Goal: Transaction & Acquisition: Purchase product/service

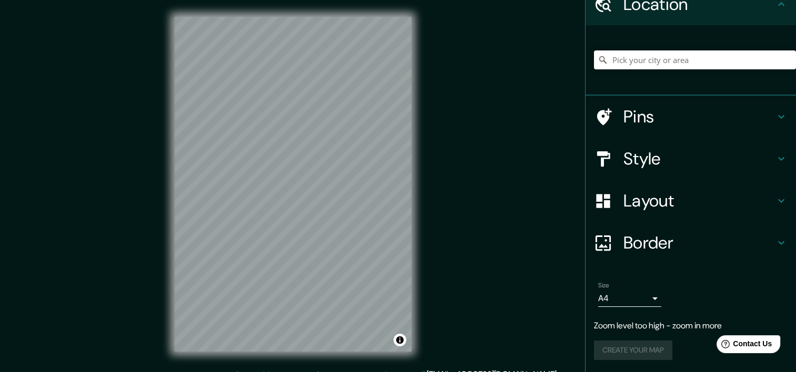
click at [649, 206] on h4 "Layout" at bounding box center [698, 200] width 151 height 21
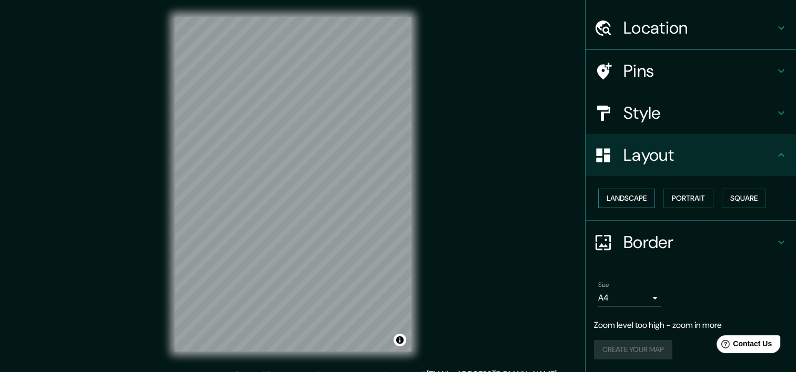
scroll to position [26, 0]
click at [447, 231] on div "Mappin Location Pins Style Layout Landscape Portrait Square Border Choose a bor…" at bounding box center [398, 192] width 796 height 385
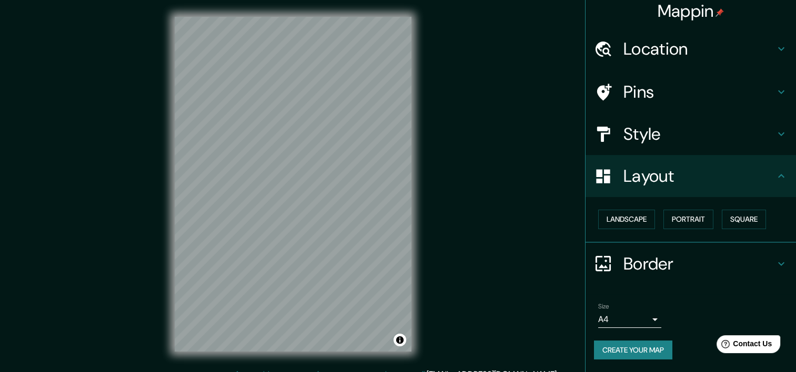
scroll to position [5, 0]
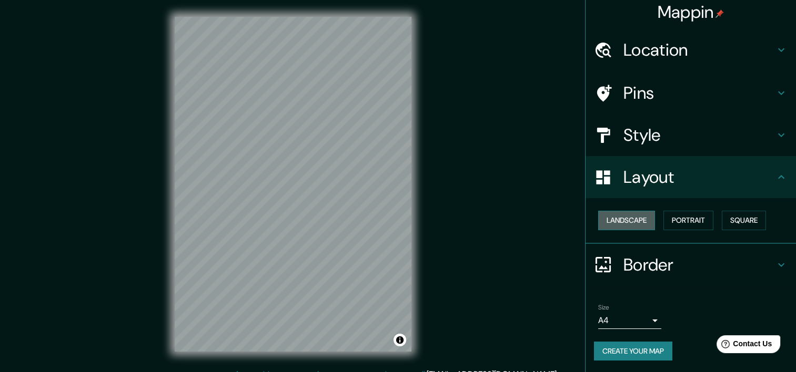
click at [639, 219] on button "Landscape" at bounding box center [626, 220] width 57 height 19
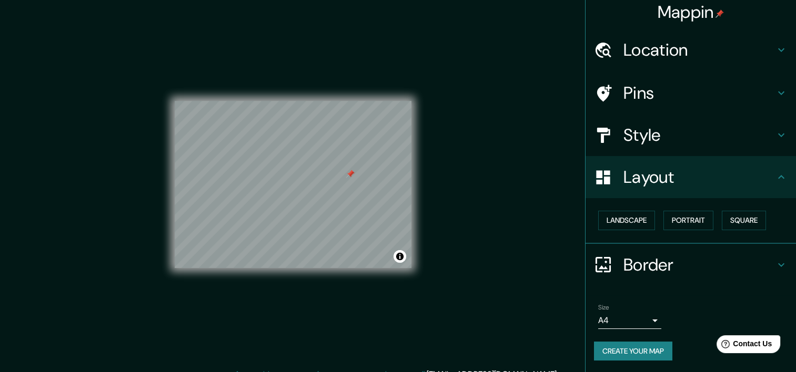
click at [636, 318] on body "Mappin Location Pins Style Layout Landscape Portrait Square Border Choose a bor…" at bounding box center [398, 186] width 796 height 372
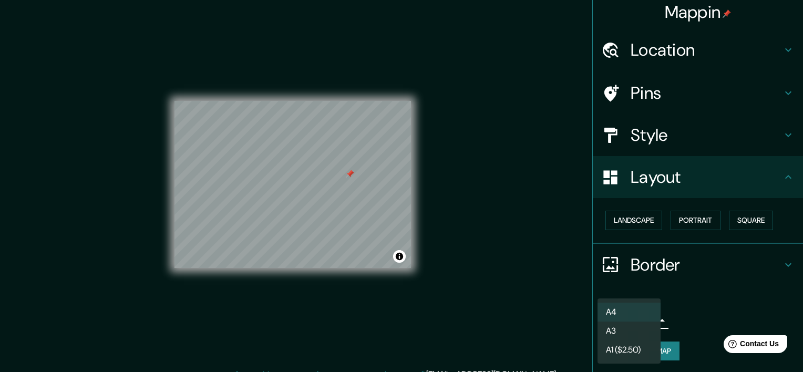
click at [638, 333] on li "A3" at bounding box center [629, 331] width 63 height 19
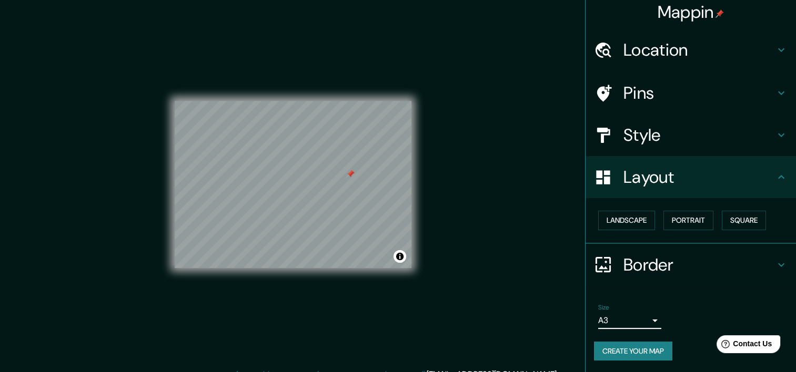
click at [650, 145] on div "Style" at bounding box center [690, 135] width 210 height 42
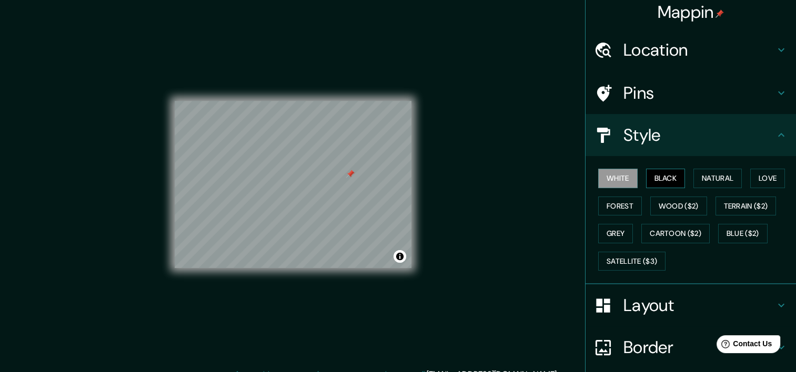
click at [659, 179] on button "Black" at bounding box center [665, 178] width 39 height 19
click at [603, 177] on button "White" at bounding box center [617, 178] width 39 height 19
click at [278, 117] on div at bounding box center [277, 115] width 8 height 8
click at [755, 177] on button "Love" at bounding box center [767, 178] width 35 height 19
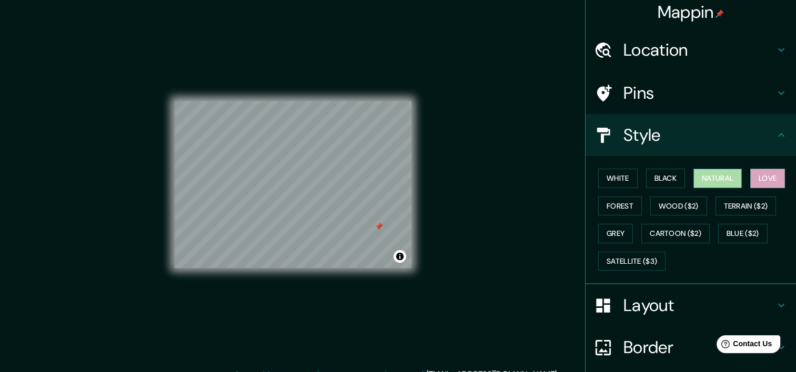
click at [700, 179] on button "Natural" at bounding box center [717, 178] width 48 height 19
click at [650, 180] on button "Black" at bounding box center [665, 178] width 39 height 19
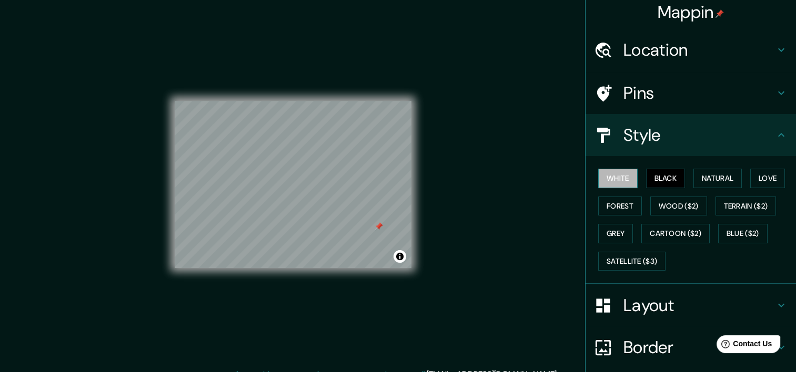
click at [603, 179] on button "White" at bounding box center [617, 178] width 39 height 19
click at [648, 182] on button "Black" at bounding box center [665, 178] width 39 height 19
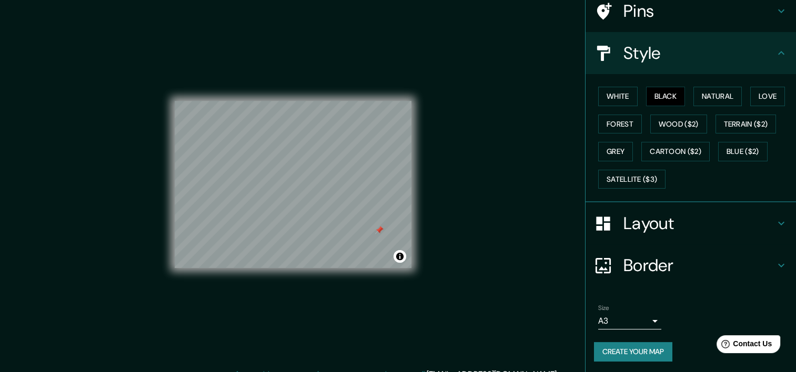
click at [644, 258] on h4 "Border" at bounding box center [698, 265] width 151 height 21
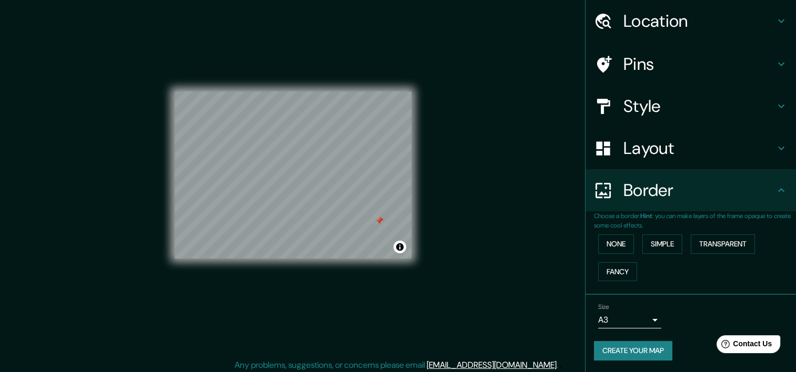
scroll to position [13, 0]
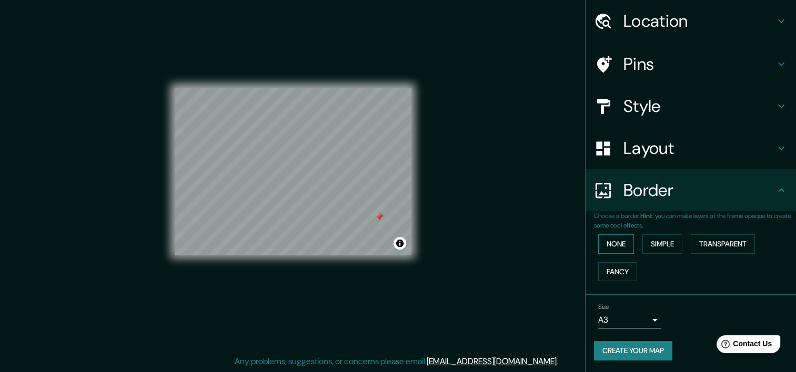
click at [623, 244] on button "None" at bounding box center [616, 244] width 36 height 19
click at [644, 246] on button "Simple" at bounding box center [662, 244] width 40 height 19
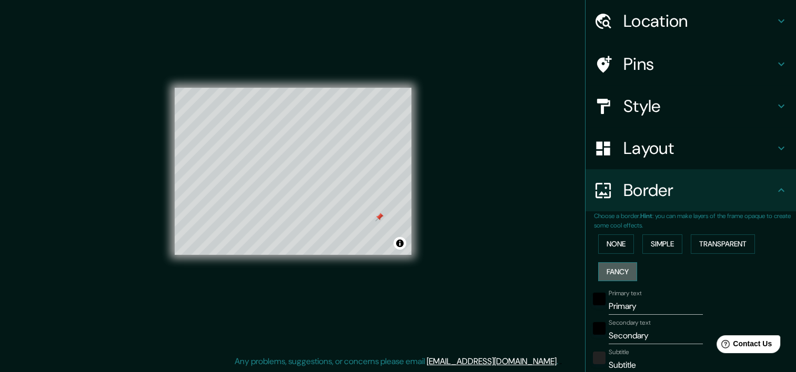
click at [622, 266] on button "Fancy" at bounding box center [617, 271] width 39 height 19
click at [718, 242] on button "Transparent" at bounding box center [722, 244] width 64 height 19
click at [402, 241] on button "Toggle attribution" at bounding box center [399, 243] width 13 height 13
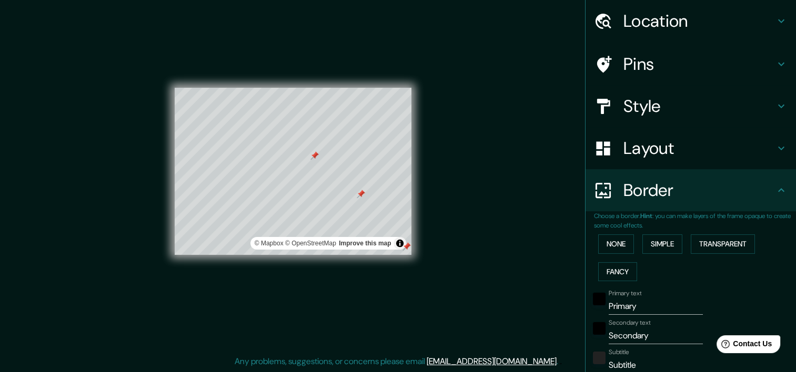
click at [410, 244] on div "© Mapbox © OpenStreetMap Improve this map" at bounding box center [293, 171] width 270 height 369
click at [406, 246] on div at bounding box center [406, 246] width 8 height 8
click at [395, 239] on button "Toggle attribution" at bounding box center [399, 243] width 13 height 13
click at [313, 161] on div at bounding box center [314, 158] width 8 height 8
click at [313, 156] on div at bounding box center [314, 155] width 8 height 8
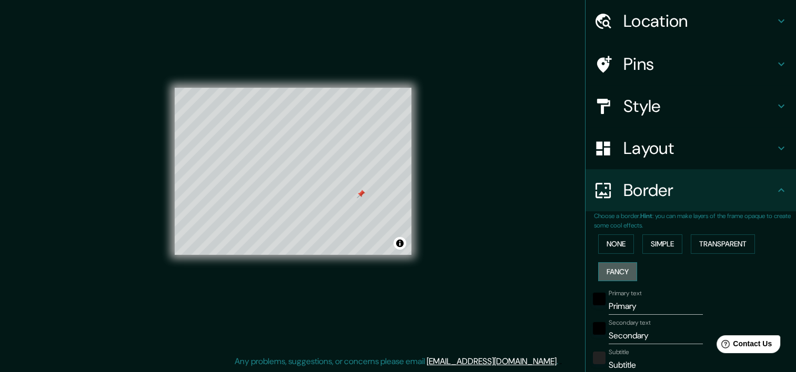
click at [626, 273] on button "Fancy" at bounding box center [617, 271] width 39 height 19
click at [610, 241] on button "None" at bounding box center [616, 244] width 36 height 19
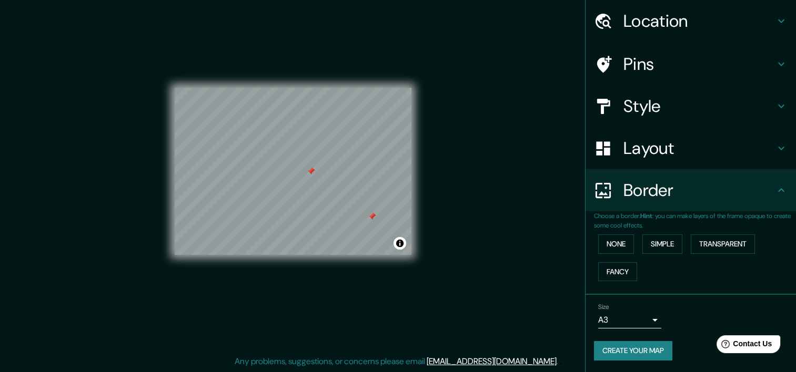
click at [307, 172] on div at bounding box center [311, 171] width 8 height 8
click at [657, 347] on button "Create your map" at bounding box center [633, 350] width 78 height 19
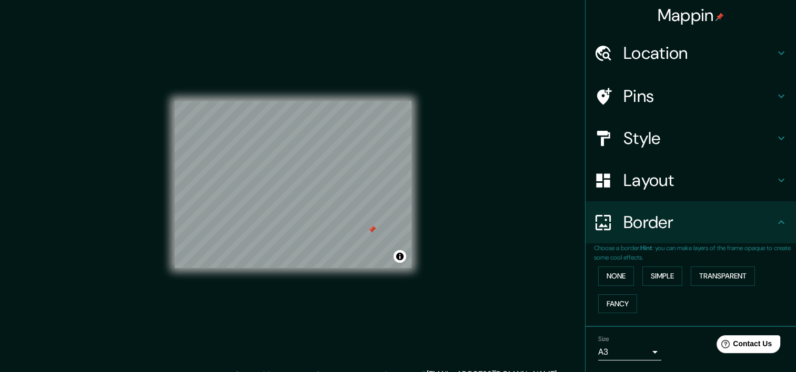
scroll to position [0, 0]
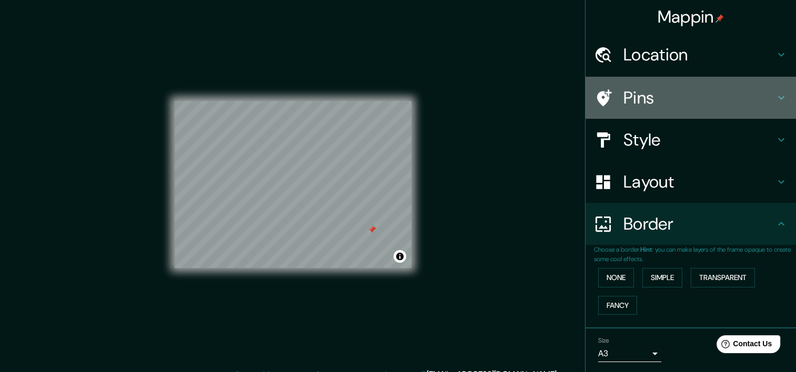
click at [677, 80] on div "Pins" at bounding box center [690, 98] width 210 height 42
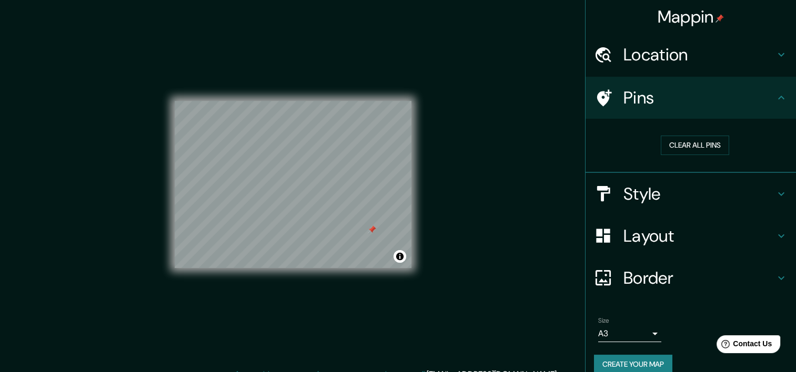
click at [674, 66] on div "Location" at bounding box center [690, 55] width 210 height 42
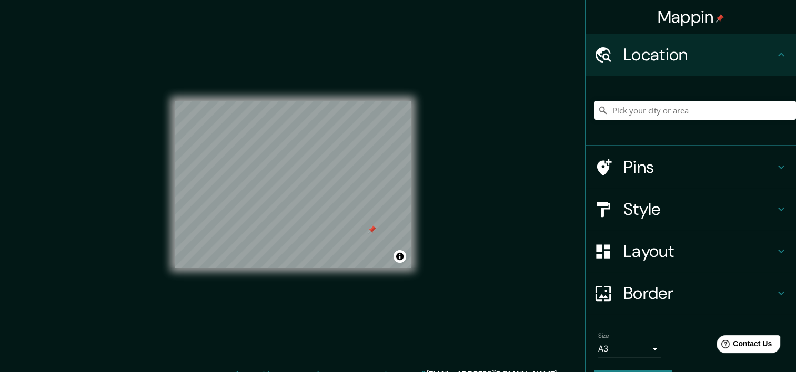
click at [673, 67] on div "Location" at bounding box center [690, 55] width 210 height 42
click at [654, 199] on h4 "Style" at bounding box center [698, 209] width 151 height 21
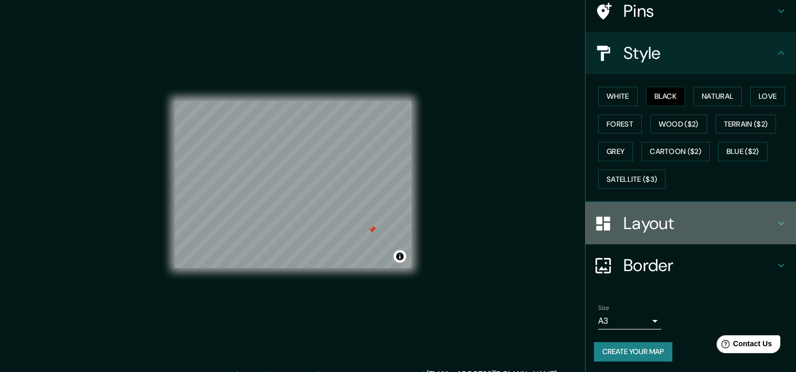
click at [639, 221] on h4 "Layout" at bounding box center [698, 223] width 151 height 21
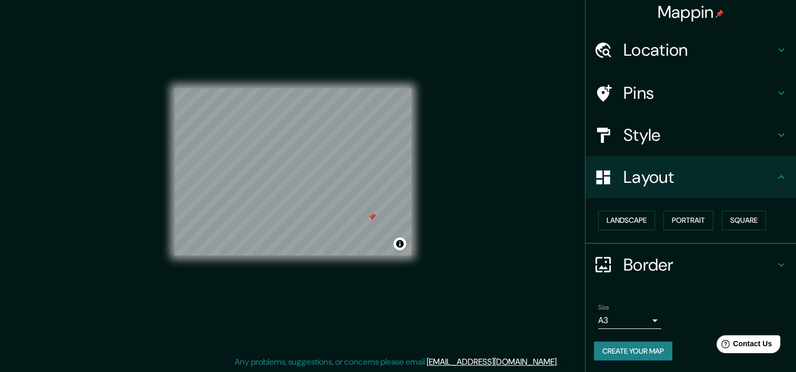
scroll to position [13, 0]
click at [631, 218] on button "Landscape" at bounding box center [626, 220] width 57 height 19
drag, startPoint x: 739, startPoint y: 220, endPoint x: 722, endPoint y: 218, distance: 17.0
click at [739, 220] on button "Square" at bounding box center [743, 220] width 44 height 19
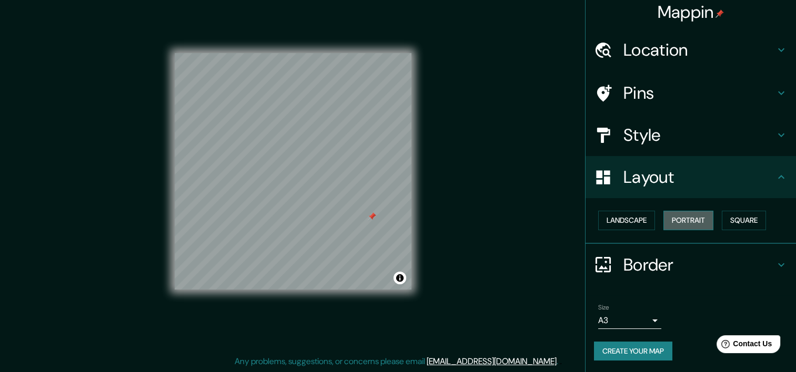
click at [693, 219] on button "Portrait" at bounding box center [688, 220] width 50 height 19
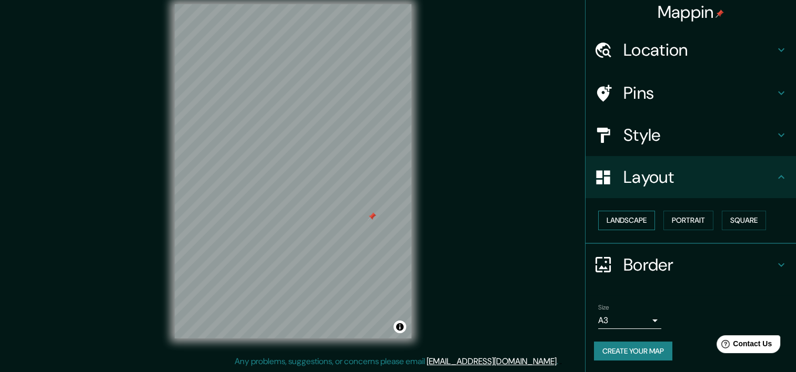
click at [632, 220] on button "Landscape" at bounding box center [626, 220] width 57 height 19
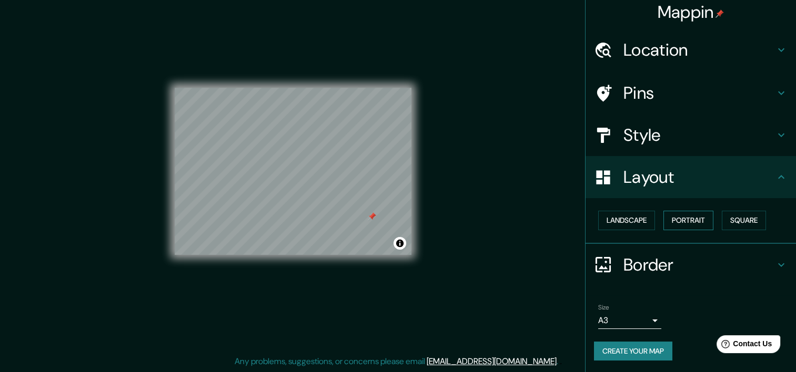
click at [676, 219] on button "Portrait" at bounding box center [688, 220] width 50 height 19
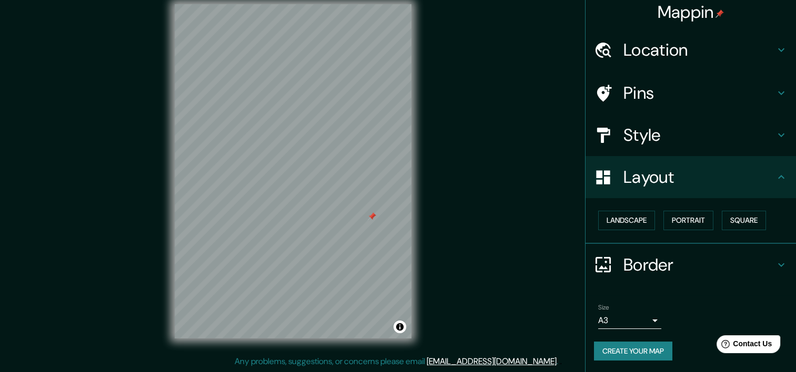
click at [649, 346] on button "Create your map" at bounding box center [633, 351] width 78 height 19
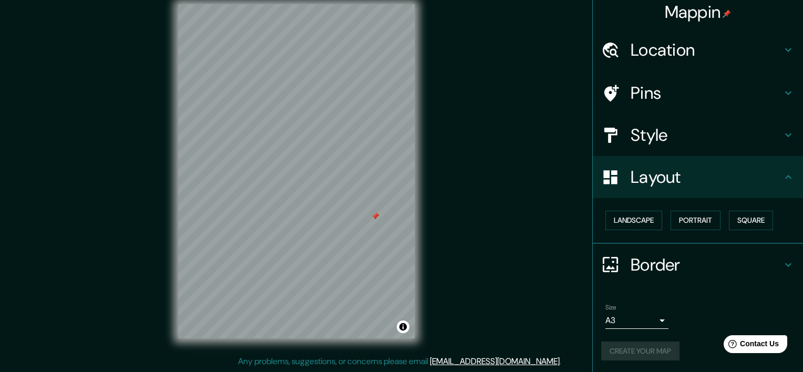
click at [644, 320] on body "Mappin Location Pins Style Layout Landscape Portrait Square Border Choose a bor…" at bounding box center [401, 173] width 803 height 372
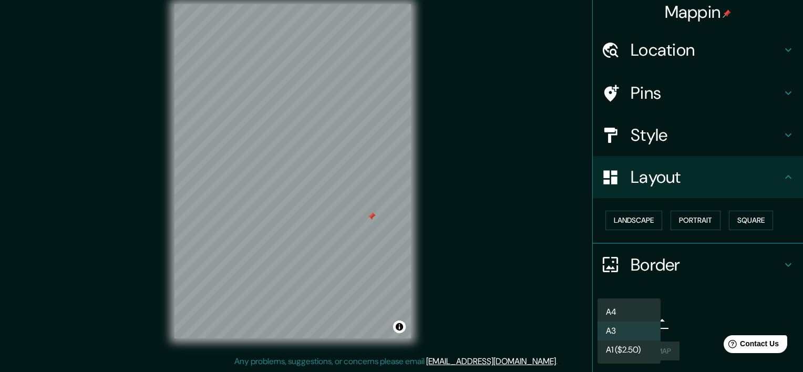
click at [732, 281] on div at bounding box center [401, 186] width 803 height 372
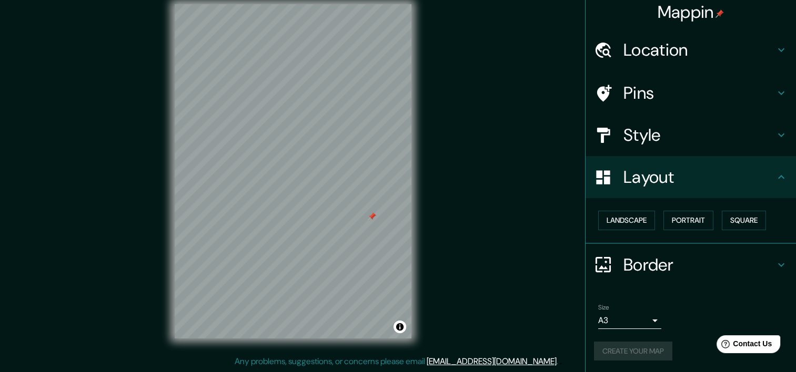
click at [638, 355] on div "Create your map" at bounding box center [690, 351] width 193 height 19
click at [633, 311] on body "Mappin Location Pins Style Layout Landscape Portrait Square Border Choose a bor…" at bounding box center [398, 173] width 796 height 372
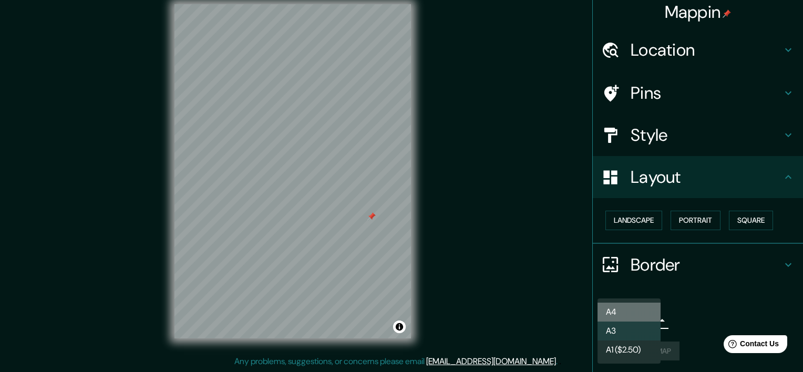
click at [628, 317] on li "A4" at bounding box center [629, 312] width 63 height 19
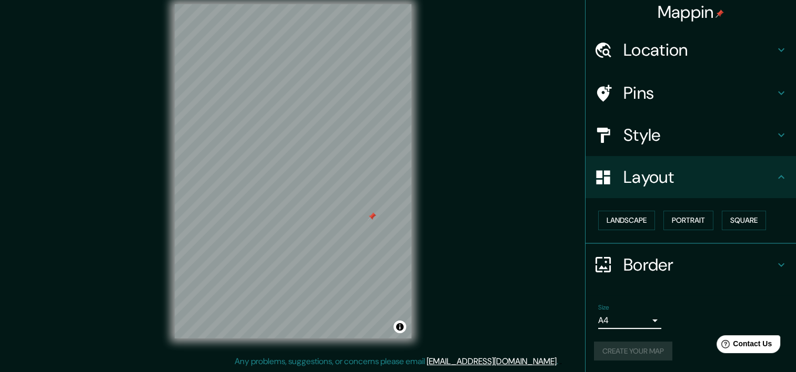
click at [648, 348] on div "Create your map" at bounding box center [690, 351] width 193 height 19
click at [677, 228] on button "Portrait" at bounding box center [688, 220] width 50 height 19
click at [629, 219] on button "Landscape" at bounding box center [626, 220] width 57 height 19
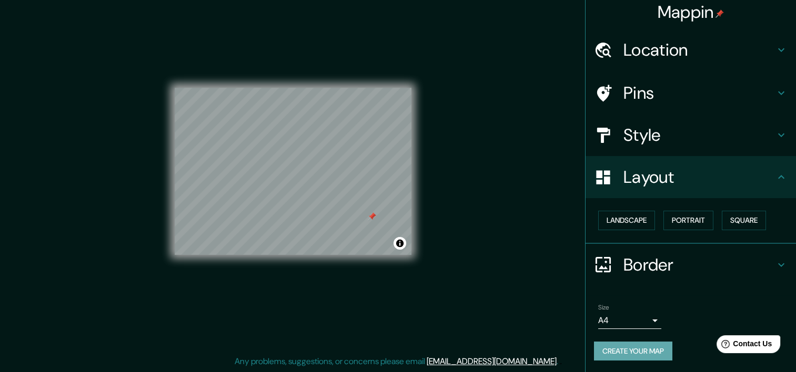
click at [639, 351] on button "Create your map" at bounding box center [633, 351] width 78 height 19
click at [753, 221] on button "Square" at bounding box center [743, 220] width 44 height 19
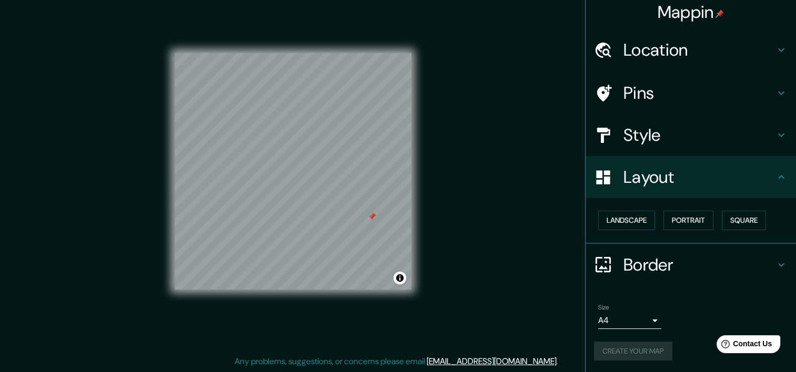
click at [637, 345] on div "Create your map" at bounding box center [690, 351] width 193 height 19
drag, startPoint x: 421, startPoint y: 237, endPoint x: 456, endPoint y: 178, distance: 68.6
click at [456, 178] on div "Mappin Location Pins Style Layout Landscape Portrait Square Border Choose a bor…" at bounding box center [398, 179] width 796 height 385
click at [607, 339] on div "Size A4 single Create your map" at bounding box center [690, 335] width 193 height 70
click at [612, 347] on div "Create your map" at bounding box center [690, 351] width 193 height 19
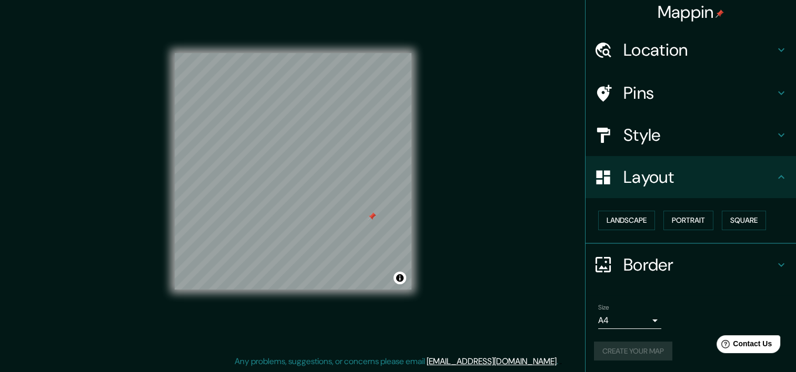
click at [613, 347] on div "Create your map" at bounding box center [690, 351] width 193 height 19
click at [614, 347] on div "Create your map" at bounding box center [690, 351] width 193 height 19
click at [615, 347] on div "Create your map" at bounding box center [690, 351] width 193 height 19
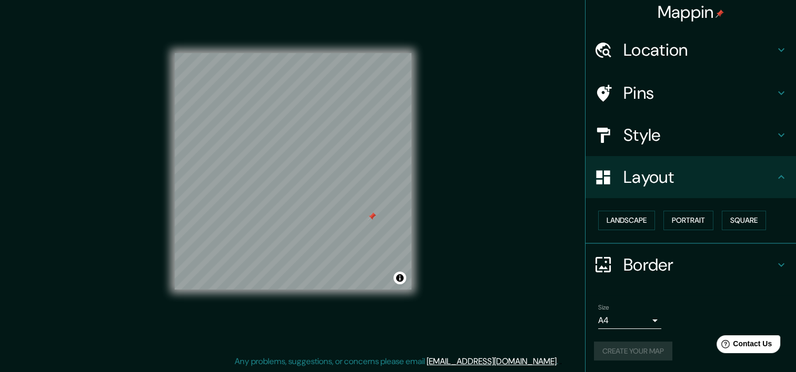
click at [615, 347] on div "Create your map" at bounding box center [690, 351] width 193 height 19
click at [723, 218] on button "Square" at bounding box center [743, 220] width 44 height 19
click at [701, 218] on button "Portrait" at bounding box center [688, 220] width 50 height 19
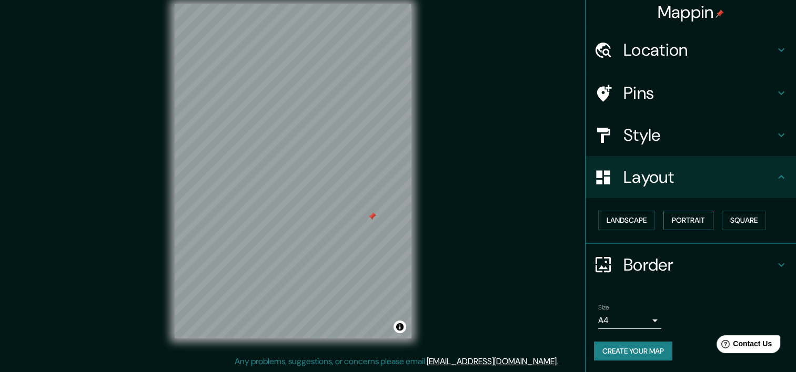
click at [682, 217] on button "Portrait" at bounding box center [688, 220] width 50 height 19
click at [614, 339] on div "Size A4 single Create your map" at bounding box center [690, 335] width 193 height 70
click at [614, 349] on button "Create your map" at bounding box center [633, 351] width 78 height 19
click at [625, 345] on button "Create your map" at bounding box center [633, 351] width 78 height 19
click at [781, 262] on div "Border" at bounding box center [690, 265] width 210 height 42
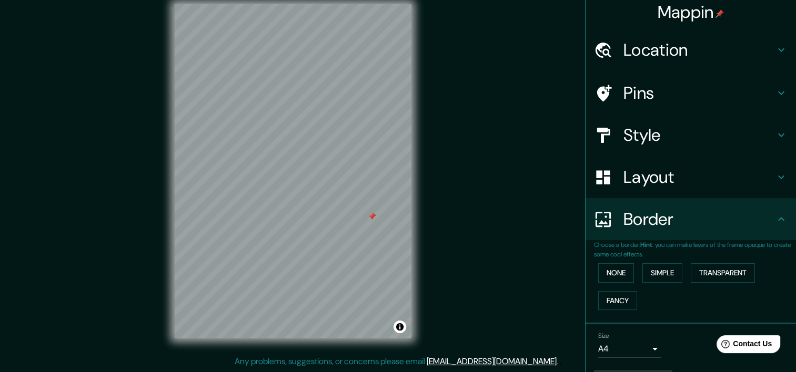
click at [666, 227] on h4 "Border" at bounding box center [698, 219] width 151 height 21
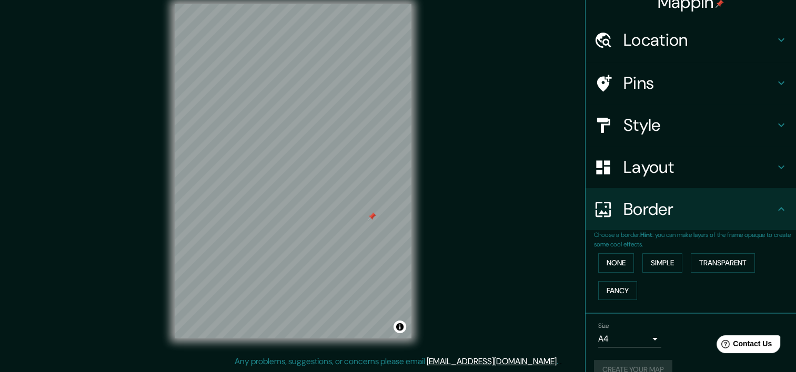
scroll to position [34, 0]
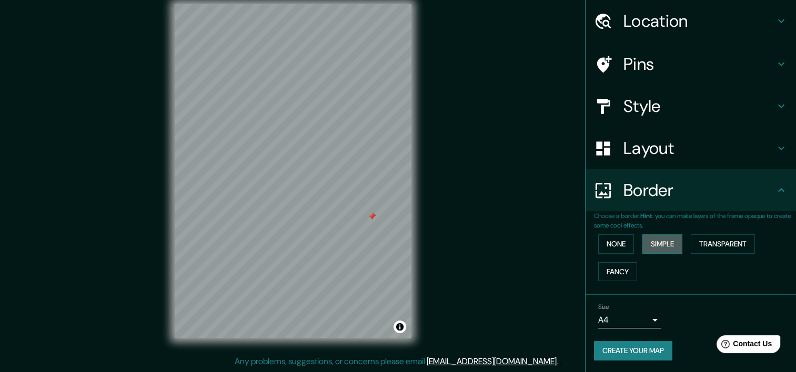
click at [656, 243] on button "Simple" at bounding box center [662, 244] width 40 height 19
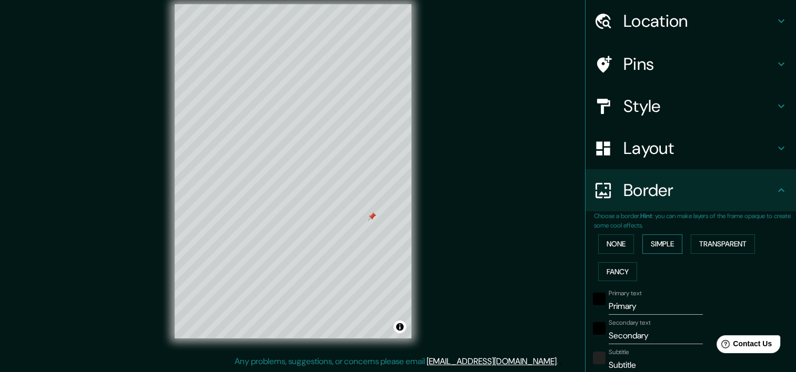
click at [656, 243] on button "Simple" at bounding box center [662, 244] width 40 height 19
click at [601, 248] on button "None" at bounding box center [616, 244] width 36 height 19
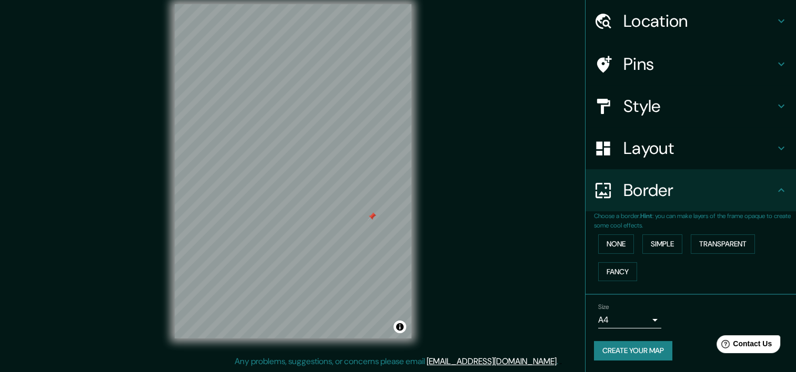
click at [626, 206] on div "Border" at bounding box center [690, 190] width 210 height 42
click at [629, 158] on h4 "Layout" at bounding box center [698, 148] width 151 height 21
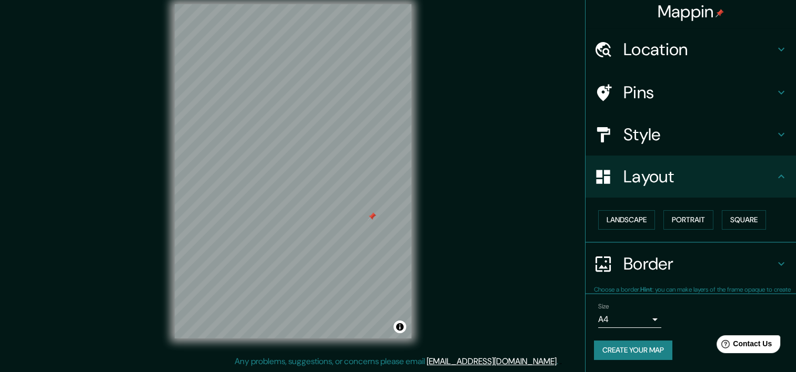
scroll to position [5, 0]
click at [683, 223] on button "Portrait" at bounding box center [688, 220] width 50 height 19
click at [726, 221] on button "Square" at bounding box center [743, 220] width 44 height 19
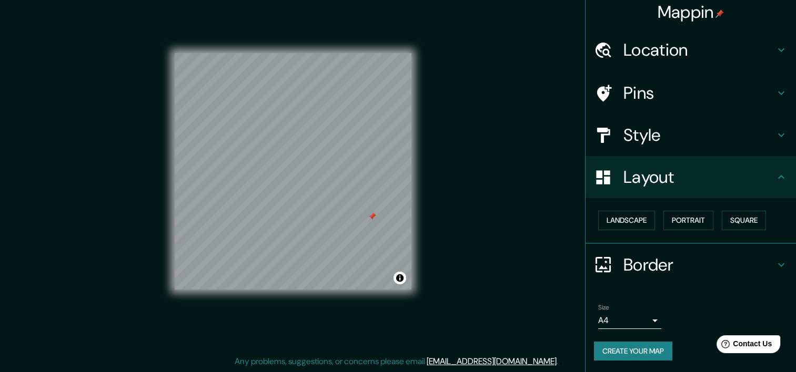
drag, startPoint x: 577, startPoint y: 261, endPoint x: 585, endPoint y: 252, distance: 11.6
click at [585, 261] on div "Border" at bounding box center [690, 265] width 210 height 42
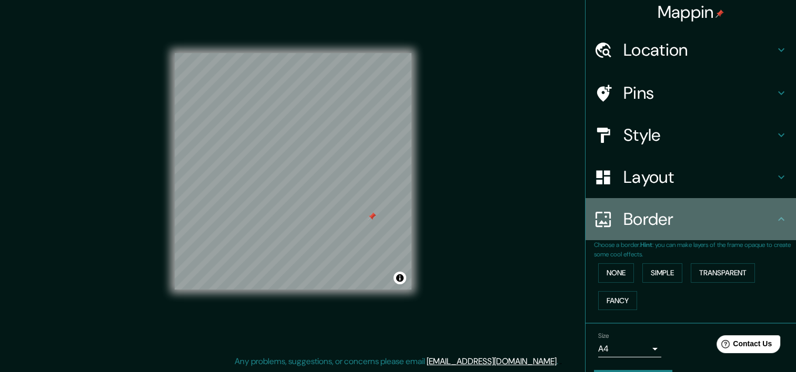
click at [609, 217] on div at bounding box center [608, 219] width 29 height 18
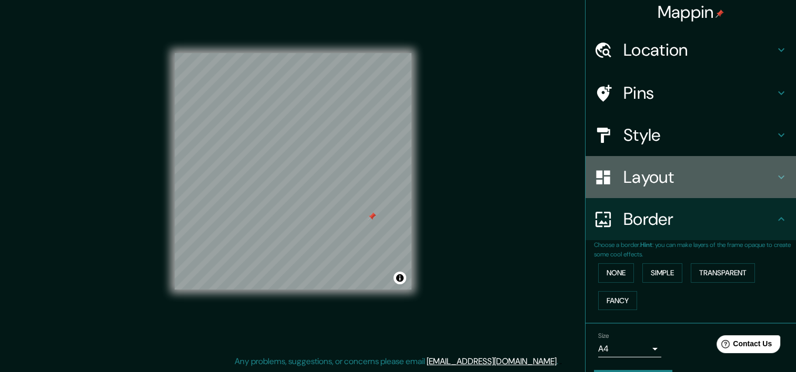
click at [608, 175] on div at bounding box center [608, 177] width 29 height 18
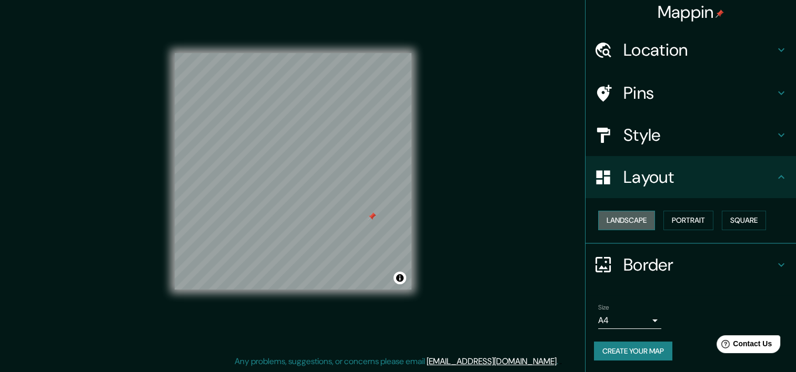
click at [614, 223] on button "Landscape" at bounding box center [626, 220] width 57 height 19
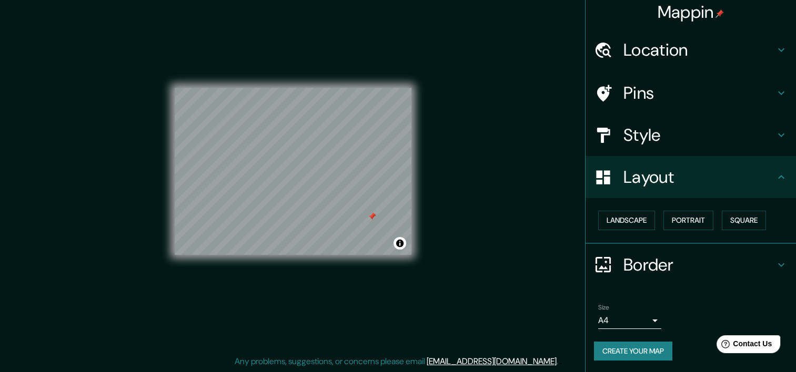
click at [510, 179] on div "Mappin Location Pins Style Layout Landscape Portrait Square Border Choose a bor…" at bounding box center [398, 179] width 796 height 385
click at [708, 220] on div "Landscape Portrait Square" at bounding box center [695, 221] width 202 height 28
click at [702, 220] on button "Portrait" at bounding box center [688, 220] width 50 height 19
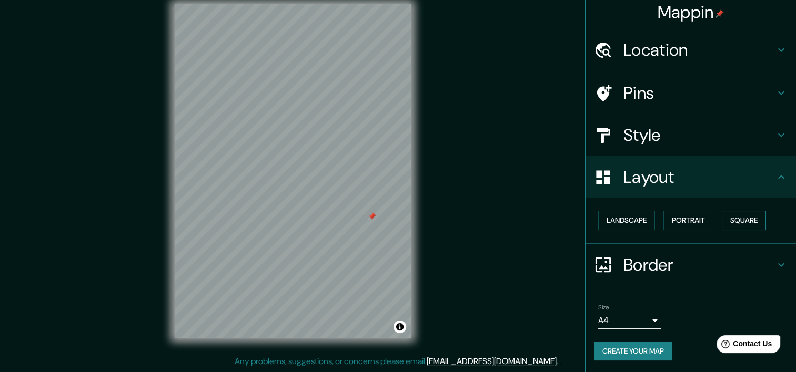
click at [740, 226] on button "Square" at bounding box center [743, 220] width 44 height 19
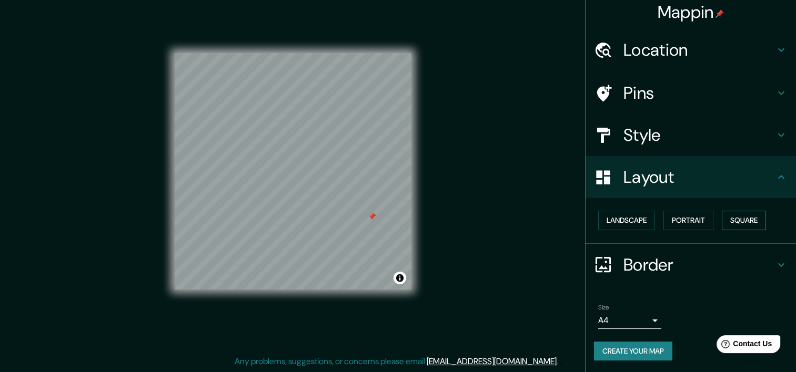
click at [740, 226] on button "Square" at bounding box center [743, 220] width 44 height 19
click at [684, 222] on button "Portrait" at bounding box center [688, 220] width 50 height 19
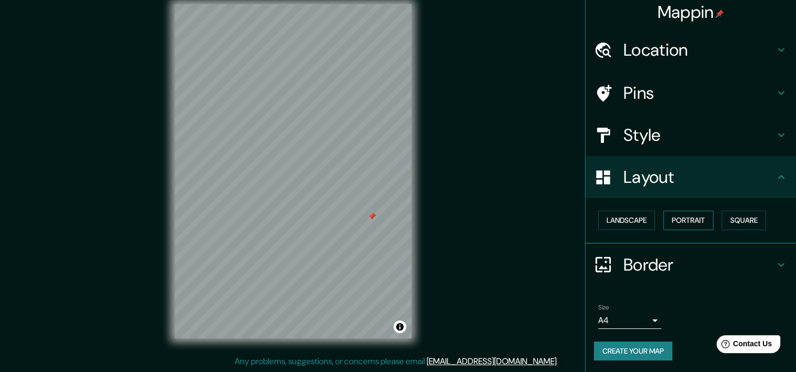
click at [684, 222] on button "Portrait" at bounding box center [688, 220] width 50 height 19
click at [683, 222] on button "Portrait" at bounding box center [688, 220] width 50 height 19
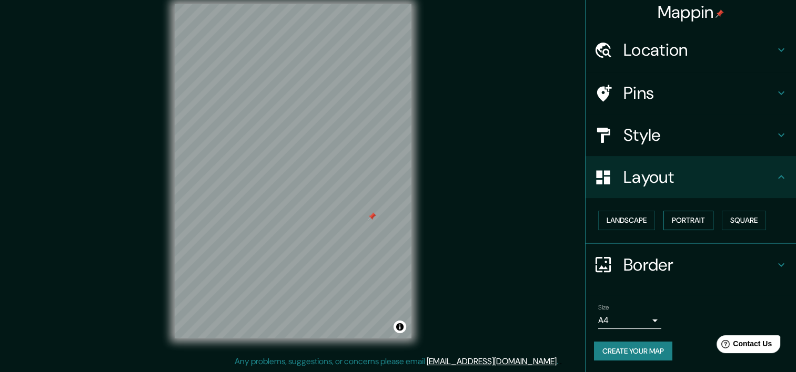
click at [683, 222] on button "Portrait" at bounding box center [688, 220] width 50 height 19
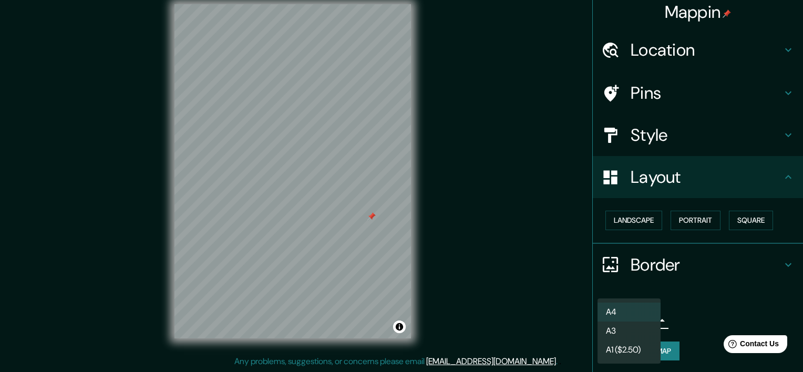
click at [637, 317] on body "Mappin Location Pins Style Layout Landscape Portrait Square Border Choose a bor…" at bounding box center [401, 173] width 803 height 372
click at [626, 328] on li "A3" at bounding box center [629, 331] width 63 height 19
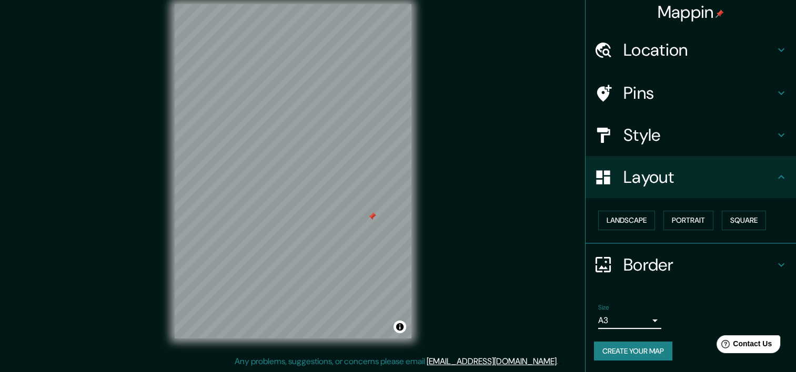
click at [651, 349] on button "Create your map" at bounding box center [633, 351] width 78 height 19
click at [473, 104] on div "Mappin Location Pins Style Layout Landscape Portrait Square Border Choose a bor…" at bounding box center [398, 179] width 796 height 385
click at [376, 4] on div at bounding box center [293, 4] width 237 height 0
click at [379, 126] on div at bounding box center [376, 123] width 8 height 8
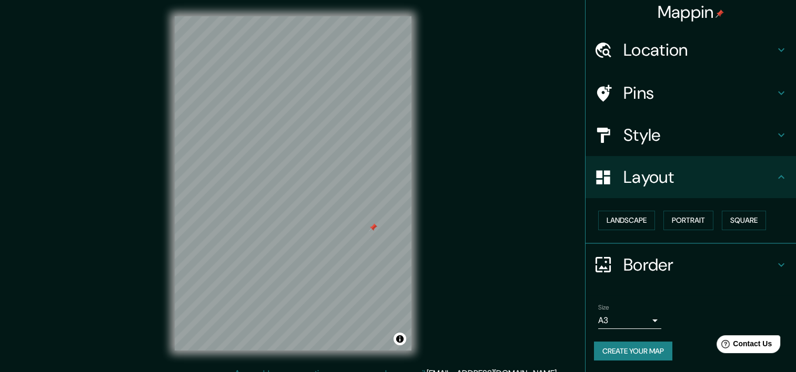
scroll to position [0, 0]
click at [701, 27] on div "Mappin" at bounding box center [690, 12] width 210 height 34
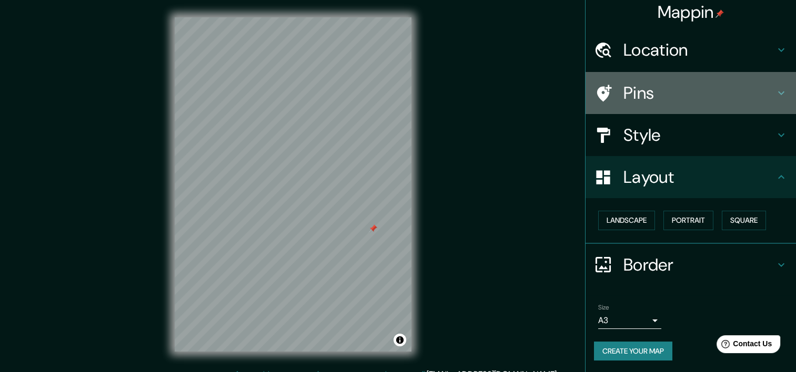
click at [657, 90] on h4 "Pins" at bounding box center [698, 93] width 151 height 21
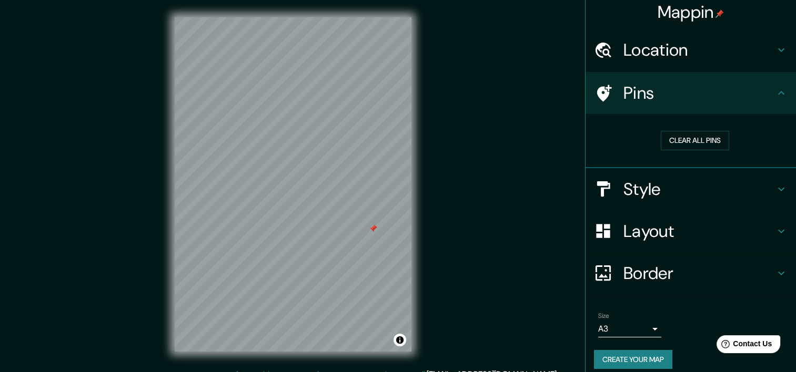
click at [639, 170] on div "Style" at bounding box center [690, 189] width 210 height 42
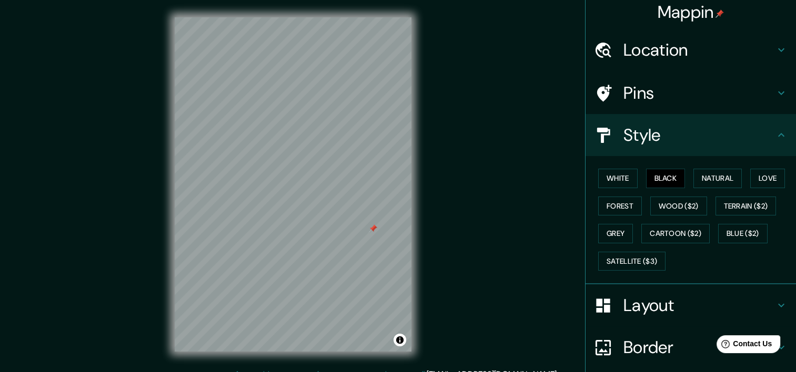
click at [607, 188] on div "White Black Natural Love Forest Wood ($2) Terrain ($2) Grey Cartoon ($2) Blue (…" at bounding box center [695, 220] width 202 height 110
drag, startPoint x: 610, startPoint y: 175, endPoint x: 637, endPoint y: 175, distance: 26.8
click at [610, 175] on button "White" at bounding box center [617, 178] width 39 height 19
click at [661, 176] on button "Black" at bounding box center [665, 178] width 39 height 19
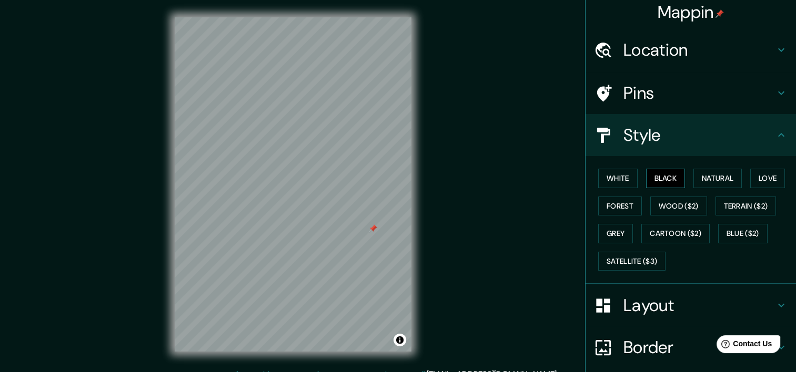
click at [661, 176] on button "Black" at bounding box center [665, 178] width 39 height 19
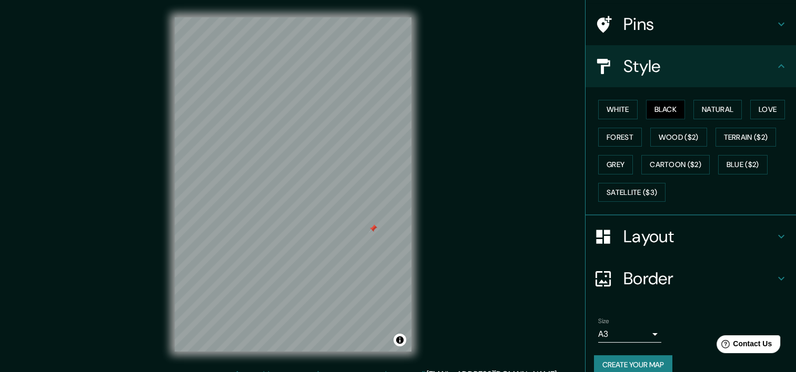
scroll to position [87, 0]
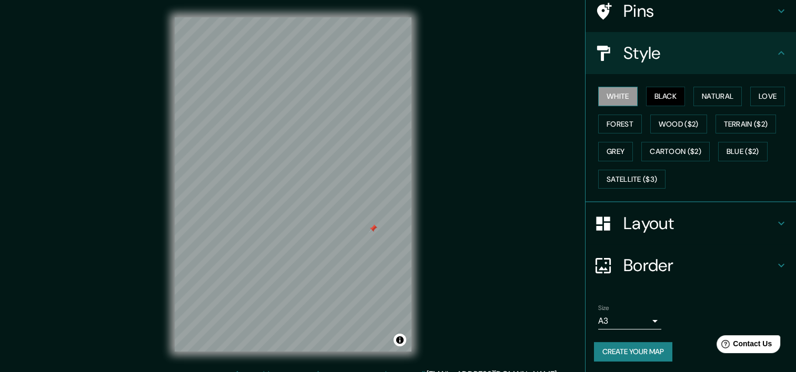
click at [613, 94] on button "White" at bounding box center [617, 96] width 39 height 19
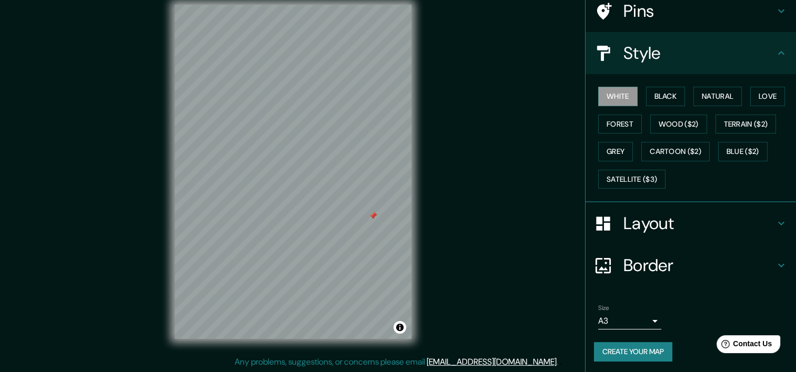
scroll to position [13, 0]
click at [611, 350] on button "Create your map" at bounding box center [633, 351] width 78 height 19
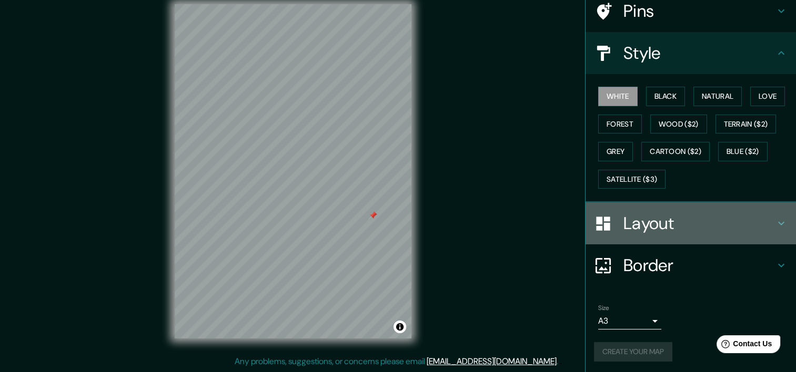
click at [644, 222] on h4 "Layout" at bounding box center [698, 223] width 151 height 21
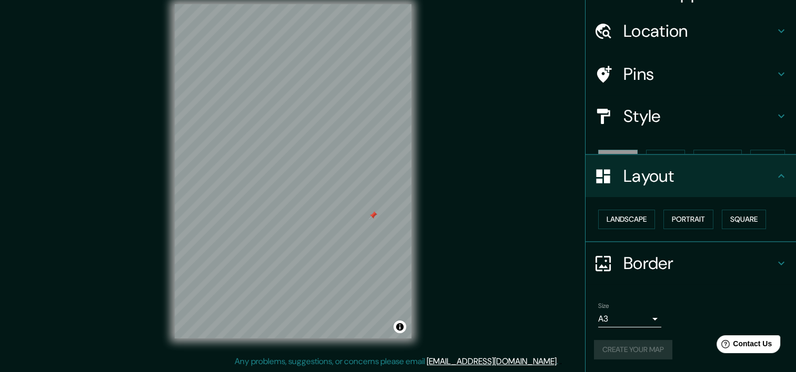
scroll to position [5, 0]
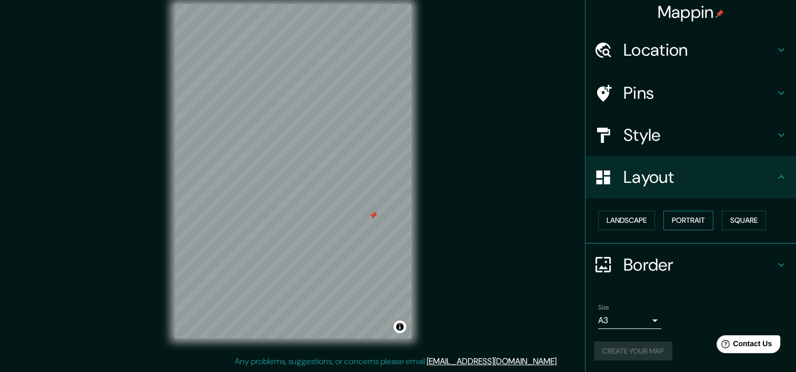
click at [690, 218] on button "Portrait" at bounding box center [688, 220] width 50 height 19
click at [554, 235] on div "Mappin Location Pins Style Layout Landscape Portrait Square Border Choose a bor…" at bounding box center [398, 179] width 796 height 385
click at [633, 337] on div "Size A3 single Create your map" at bounding box center [690, 335] width 193 height 70
click at [637, 349] on button "Create your map" at bounding box center [633, 351] width 78 height 19
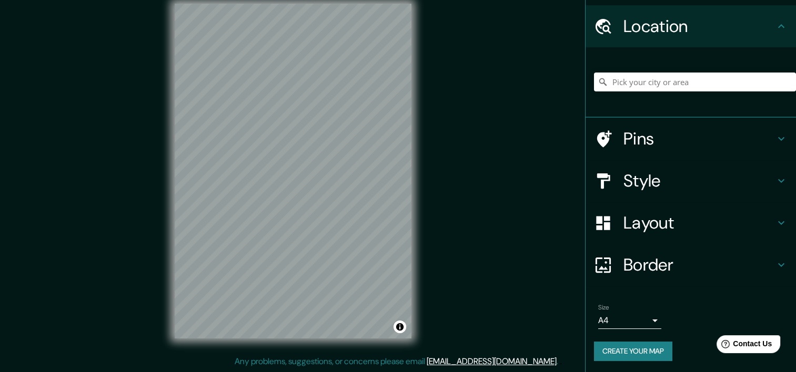
scroll to position [29, 0]
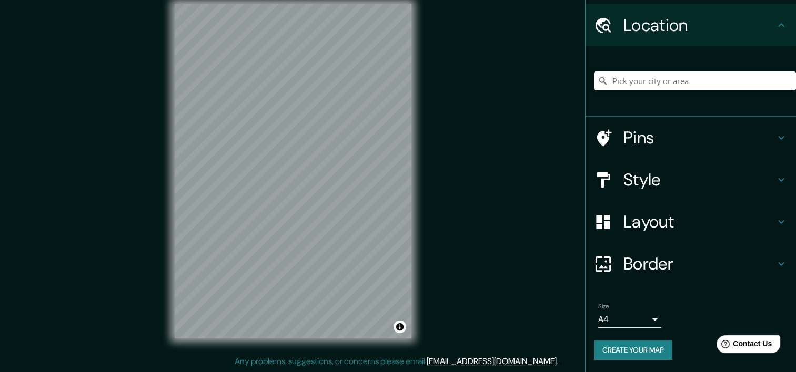
click at [629, 231] on h4 "Layout" at bounding box center [698, 221] width 151 height 21
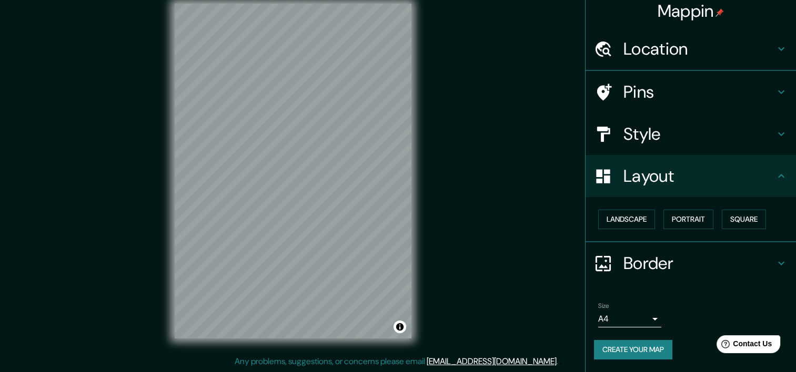
scroll to position [5, 0]
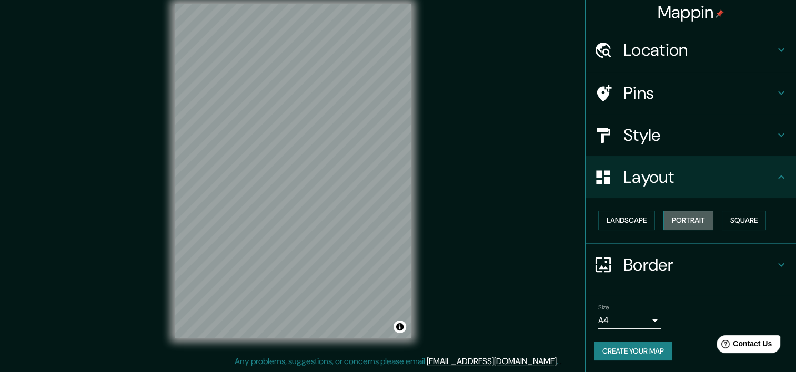
click at [674, 215] on button "Portrait" at bounding box center [688, 220] width 50 height 19
click at [569, 215] on div "Mappin Location Pins Style Layout Landscape Portrait Square Border Choose a bor…" at bounding box center [398, 179] width 796 height 385
drag, startPoint x: 614, startPoint y: 216, endPoint x: 623, endPoint y: 218, distance: 8.7
click at [615, 216] on button "Landscape" at bounding box center [626, 220] width 57 height 19
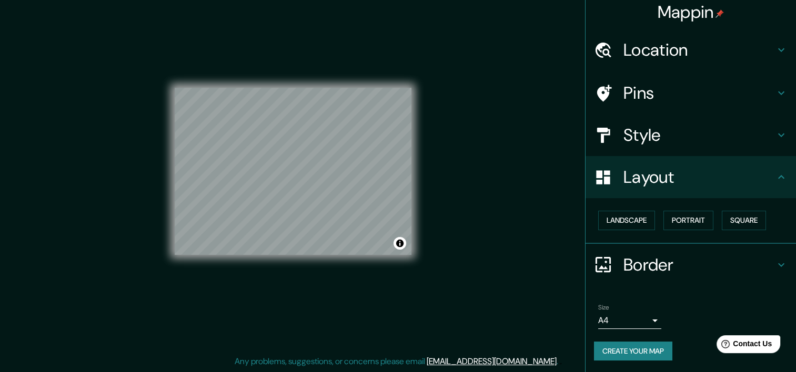
drag, startPoint x: 416, startPoint y: 229, endPoint x: 456, endPoint y: 137, distance: 100.1
click at [456, 137] on div "Mappin Location Pins Style Layout Landscape Portrait Square Border Choose a bor…" at bounding box center [398, 179] width 796 height 385
click at [629, 349] on button "Create your map" at bounding box center [633, 351] width 78 height 19
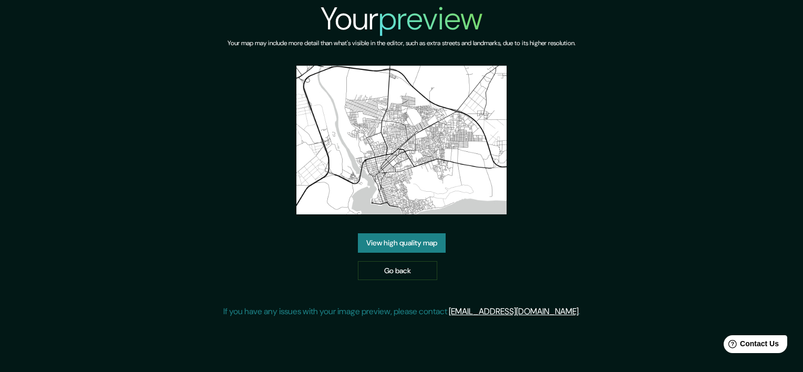
click at [410, 193] on img at bounding box center [402, 140] width 210 height 149
click at [402, 240] on link "View high quality map" at bounding box center [402, 242] width 88 height 19
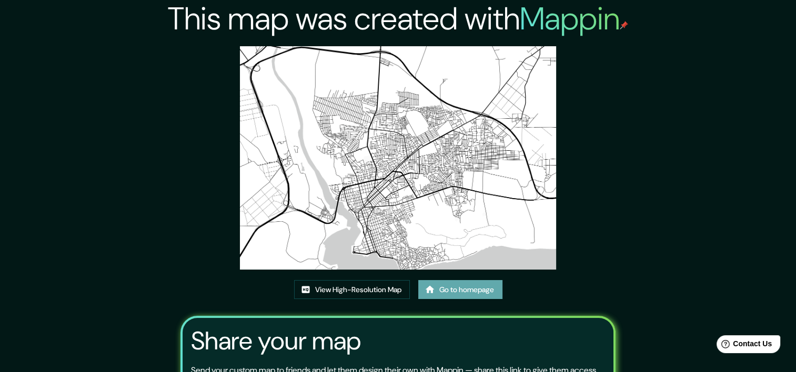
click at [445, 291] on link "Go to homepage" at bounding box center [460, 289] width 84 height 19
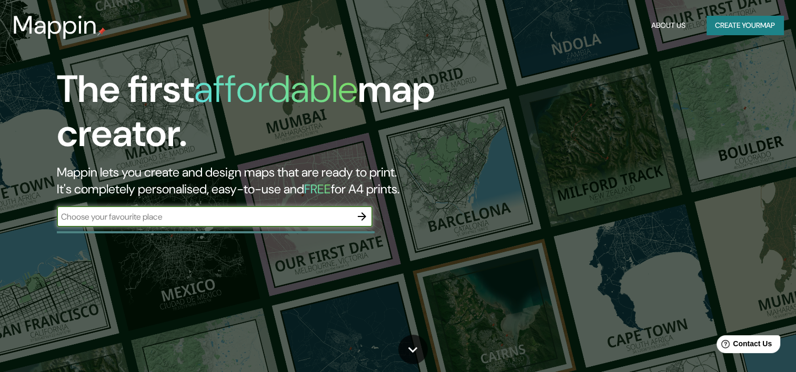
click at [255, 219] on input "text" at bounding box center [204, 217] width 294 height 12
type input "San Pedro de Macorís"
click at [370, 218] on button "button" at bounding box center [361, 216] width 21 height 21
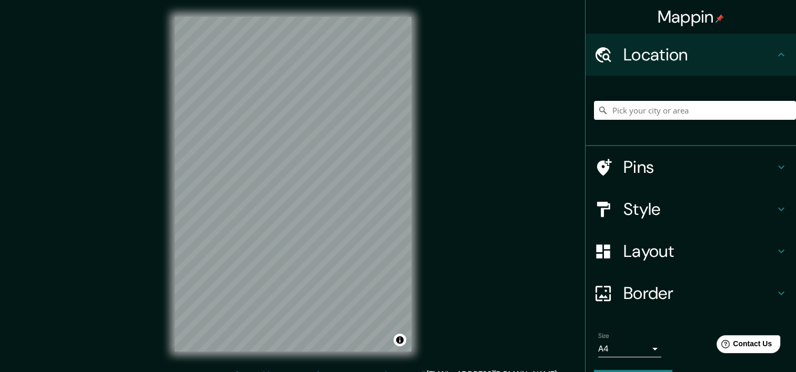
click at [613, 252] on div at bounding box center [608, 251] width 29 height 18
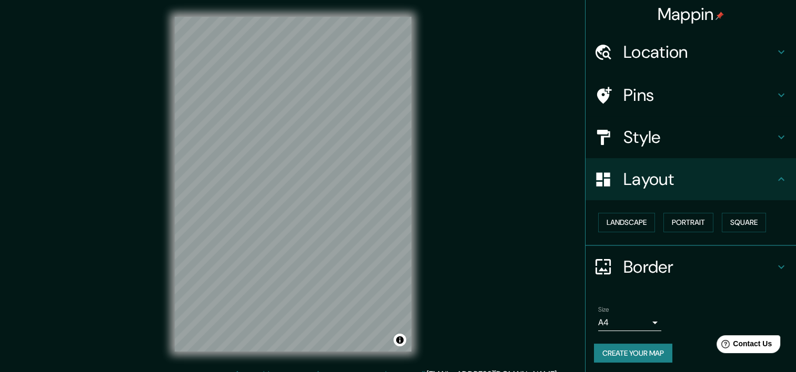
scroll to position [5, 0]
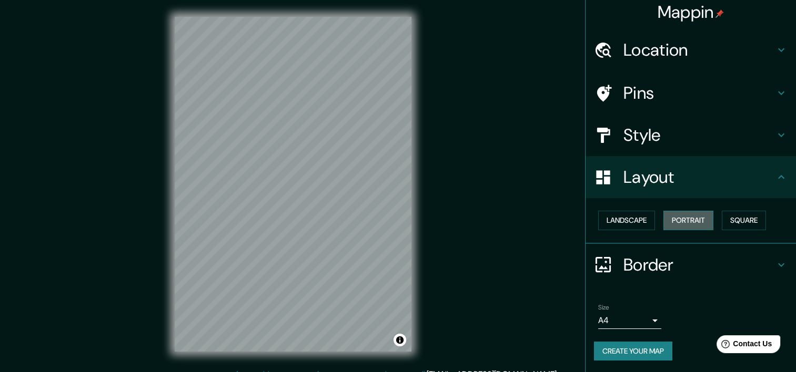
click at [698, 218] on button "Portrait" at bounding box center [688, 220] width 50 height 19
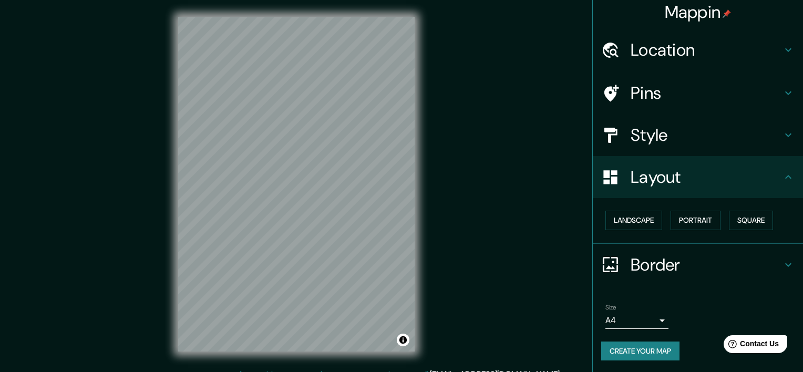
click at [594, 318] on body "Mappin Location Pins Style Layout Landscape Portrait Square Border Choose a bor…" at bounding box center [401, 186] width 803 height 372
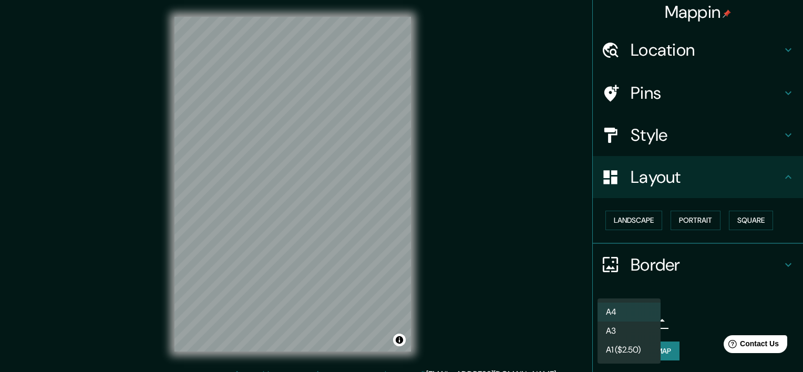
click at [608, 324] on li "A3" at bounding box center [629, 331] width 63 height 19
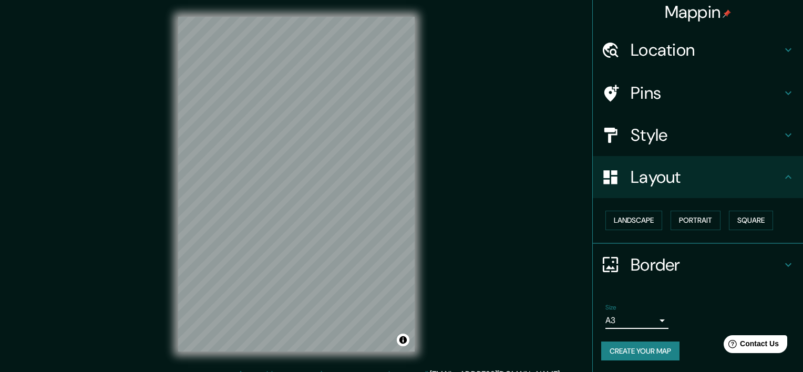
click at [608, 324] on body "Mappin Location Pins Style Layout Landscape Portrait Square Border Choose a bor…" at bounding box center [401, 186] width 803 height 372
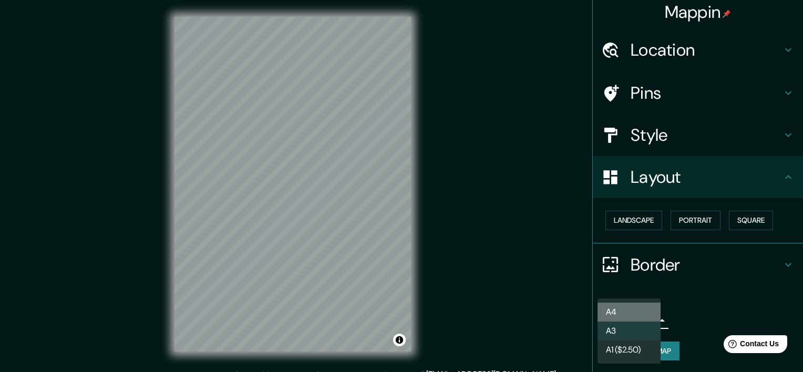
click at [610, 316] on li "A4" at bounding box center [629, 312] width 63 height 19
type input "single"
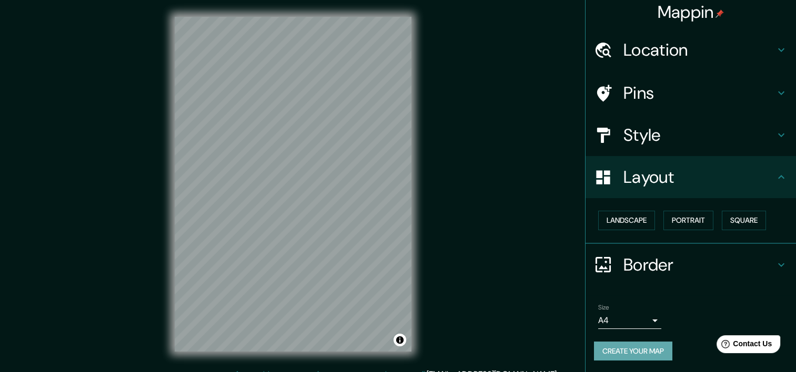
click at [608, 349] on button "Create your map" at bounding box center [633, 351] width 78 height 19
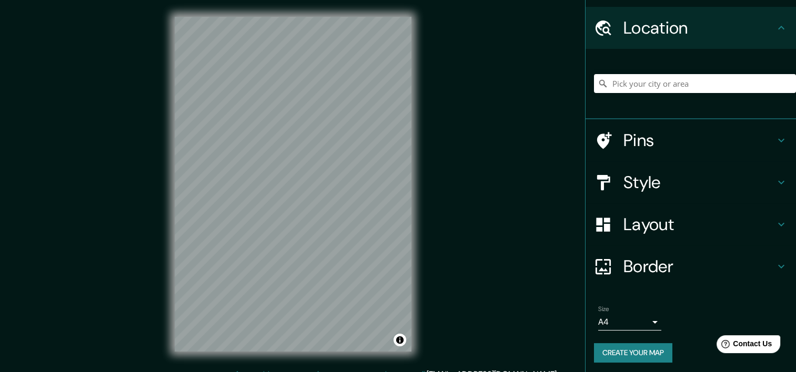
scroll to position [29, 0]
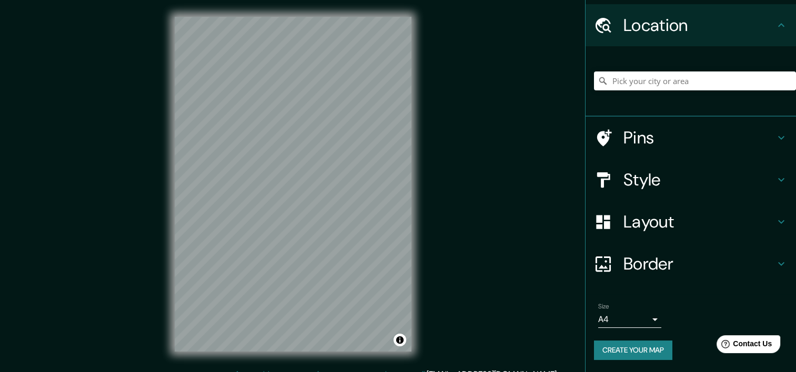
drag, startPoint x: 633, startPoint y: 345, endPoint x: 515, endPoint y: 271, distance: 138.9
click at [515, 271] on div "Mappin Location Pins Style Layout Border Choose a border. Hint : you can make l…" at bounding box center [398, 192] width 796 height 385
click at [623, 353] on button "Create your map" at bounding box center [633, 350] width 78 height 19
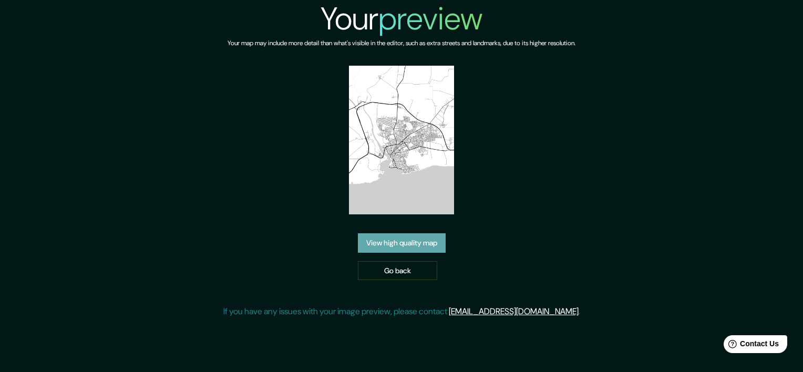
click at [426, 243] on link "View high quality map" at bounding box center [402, 242] width 88 height 19
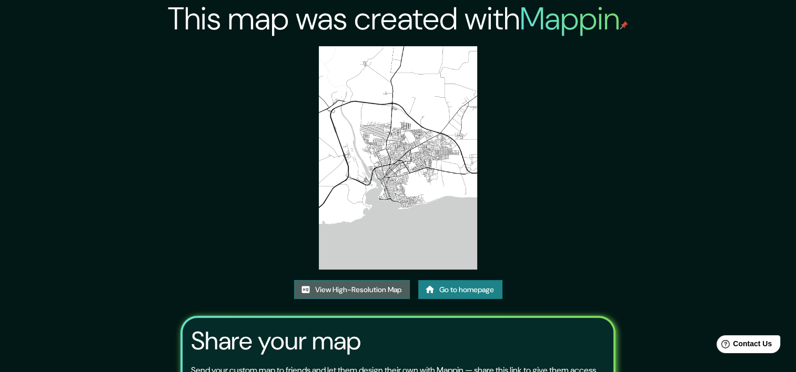
click at [383, 282] on link "View High-Resolution Map" at bounding box center [352, 289] width 116 height 19
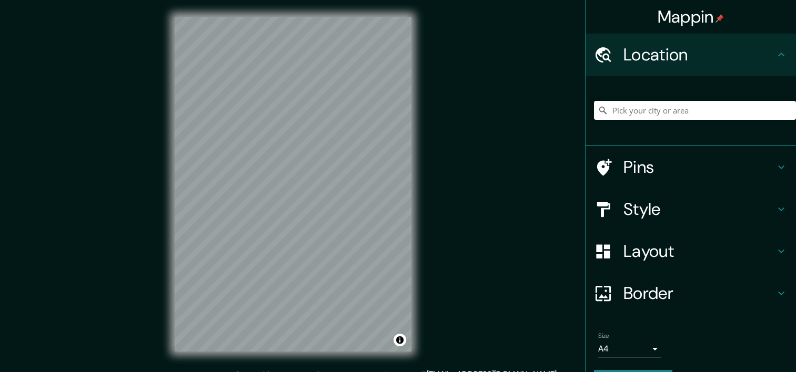
click at [637, 243] on h4 "Layout" at bounding box center [698, 251] width 151 height 21
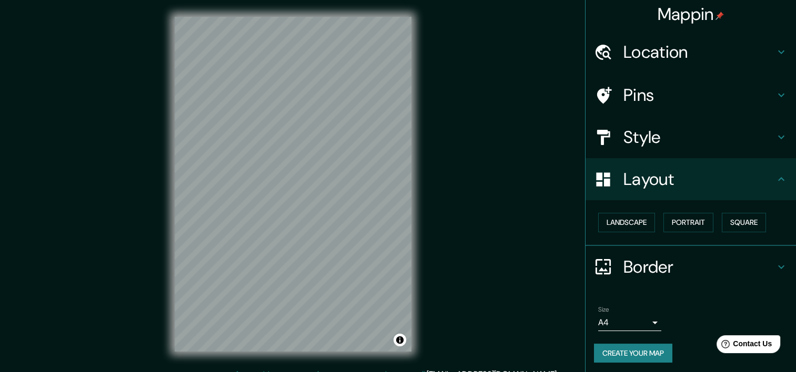
scroll to position [5, 0]
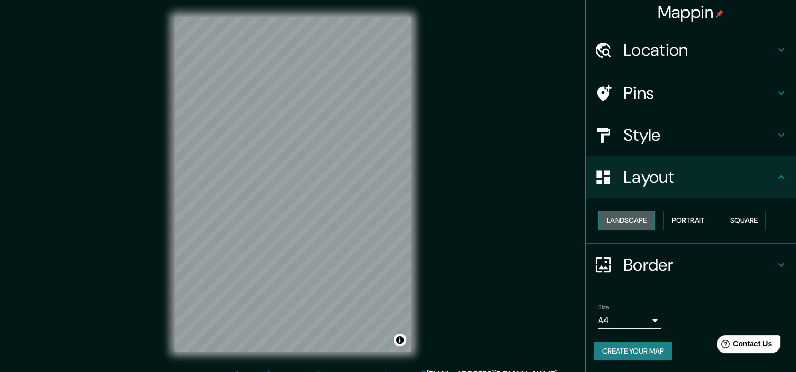
click at [636, 216] on button "Landscape" at bounding box center [626, 220] width 57 height 19
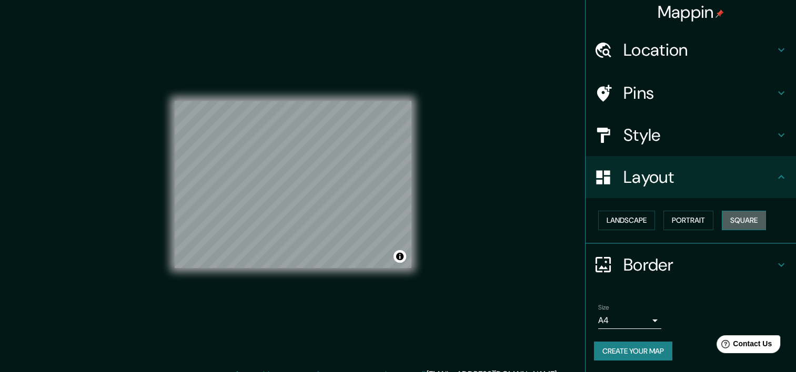
click at [721, 221] on button "Square" at bounding box center [743, 220] width 44 height 19
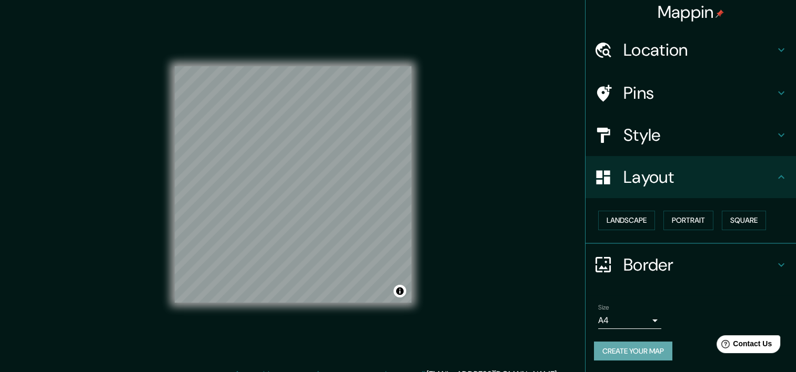
click at [620, 347] on button "Create your map" at bounding box center [633, 351] width 78 height 19
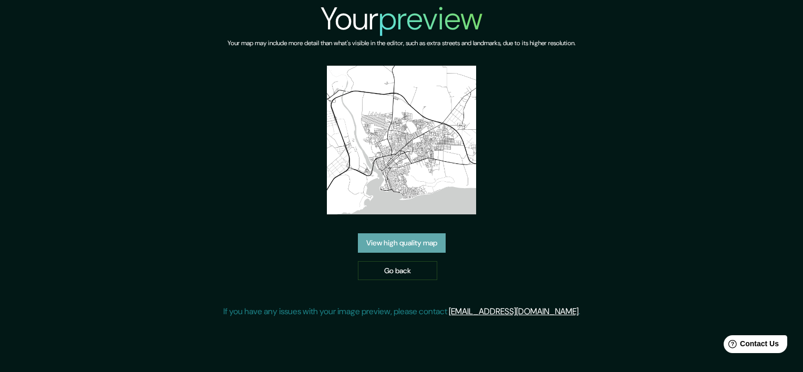
click at [421, 246] on link "View high quality map" at bounding box center [402, 242] width 88 height 19
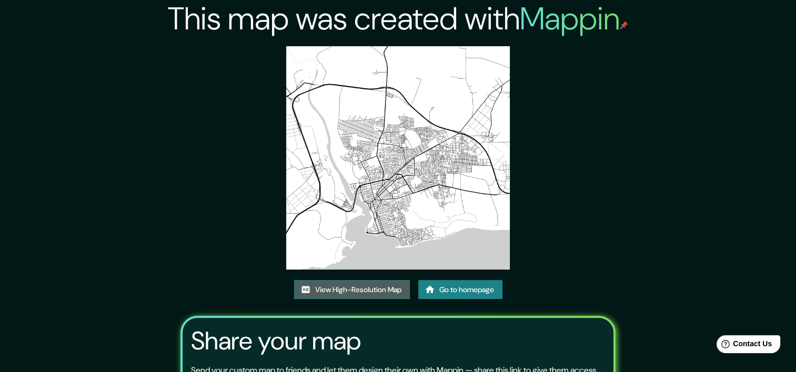
click at [396, 290] on link "View High-Resolution Map" at bounding box center [352, 289] width 116 height 19
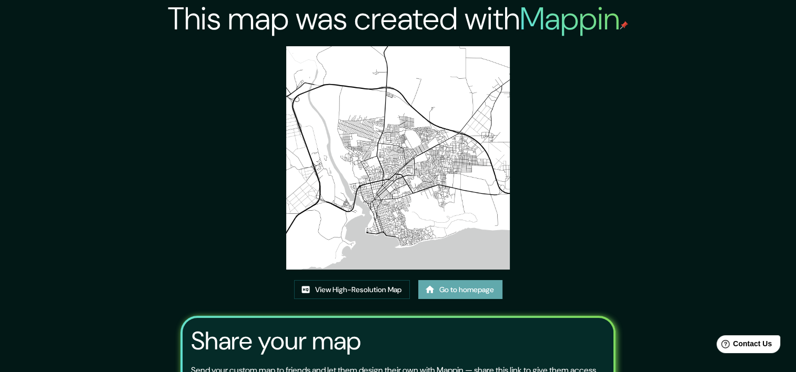
click at [427, 291] on icon at bounding box center [429, 289] width 9 height 7
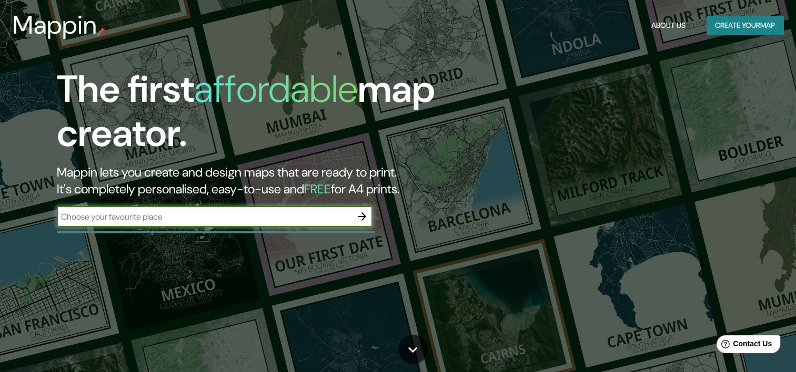
click at [342, 215] on input "text" at bounding box center [204, 217] width 294 height 12
type input "San Pedro de Macorís"
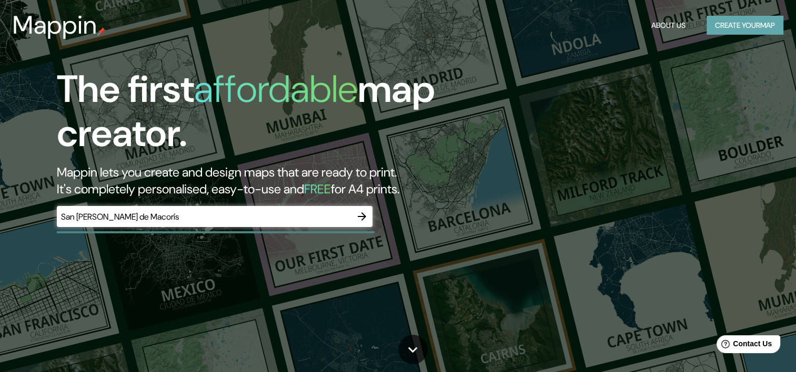
click at [718, 28] on button "Create your map" at bounding box center [744, 25] width 77 height 19
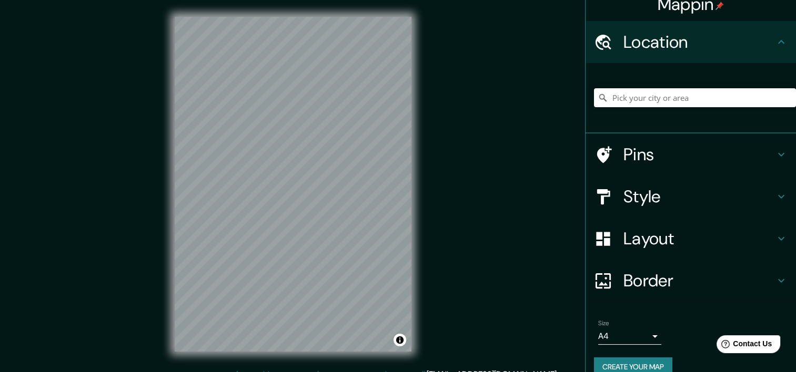
scroll to position [29, 0]
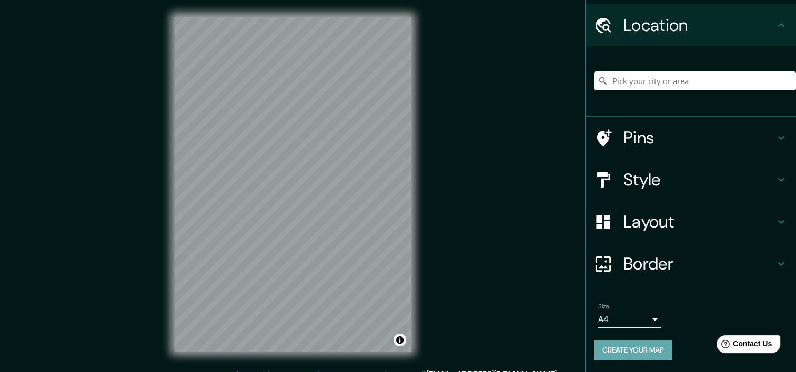
click at [641, 351] on button "Create your map" at bounding box center [633, 350] width 78 height 19
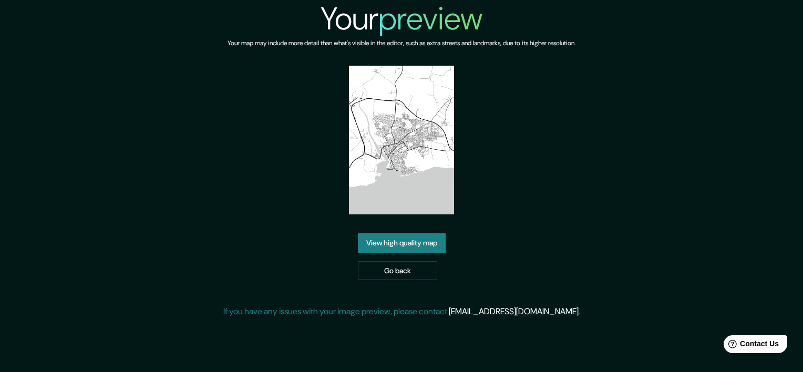
click at [408, 98] on img at bounding box center [401, 140] width 105 height 149
click at [424, 242] on link "View high quality map" at bounding box center [402, 242] width 88 height 19
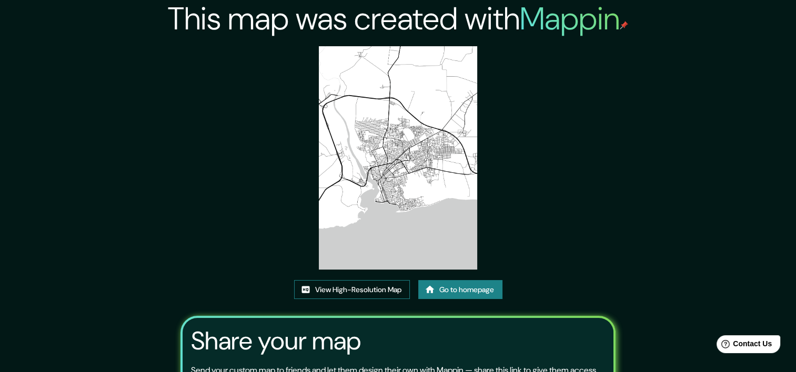
click at [386, 284] on link "View High-Resolution Map" at bounding box center [352, 289] width 116 height 19
